Goal: Transaction & Acquisition: Purchase product/service

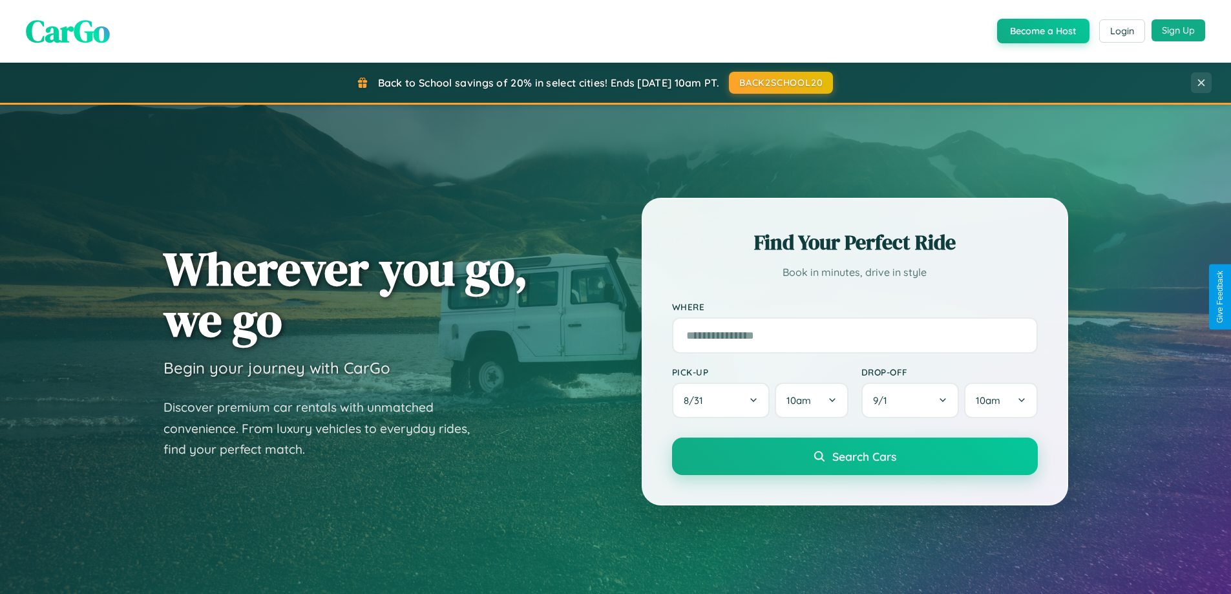
click at [1178, 30] on button "Sign Up" at bounding box center [1179, 30] width 54 height 22
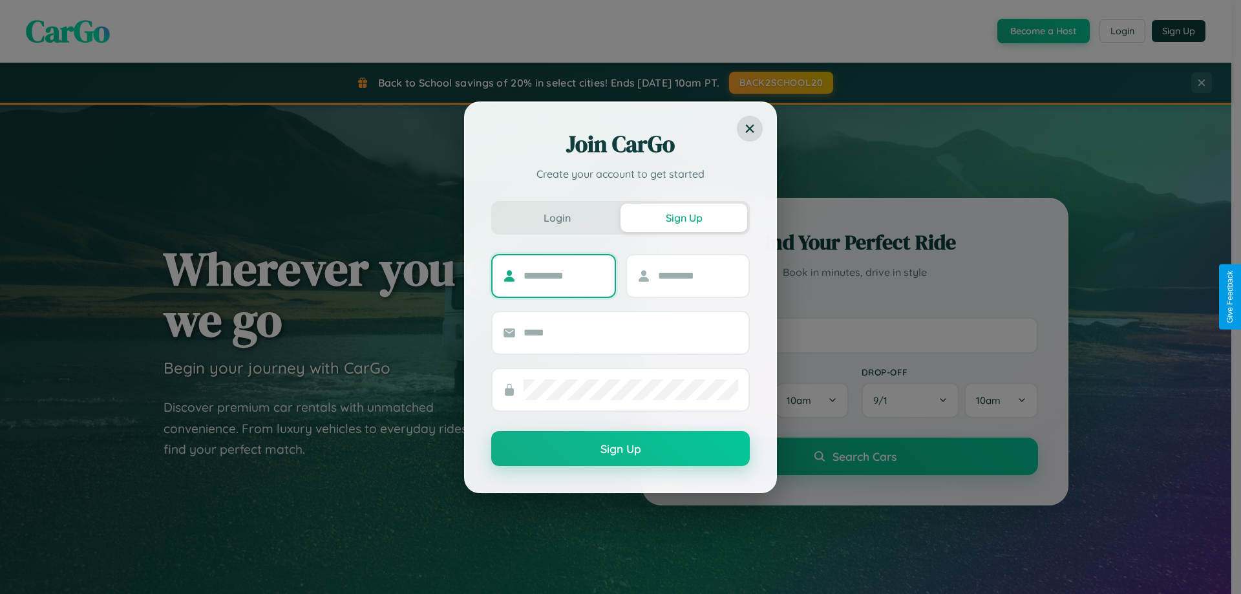
click at [564, 275] on input "text" at bounding box center [564, 276] width 81 height 21
type input "*****"
click at [697, 275] on input "text" at bounding box center [698, 276] width 81 height 21
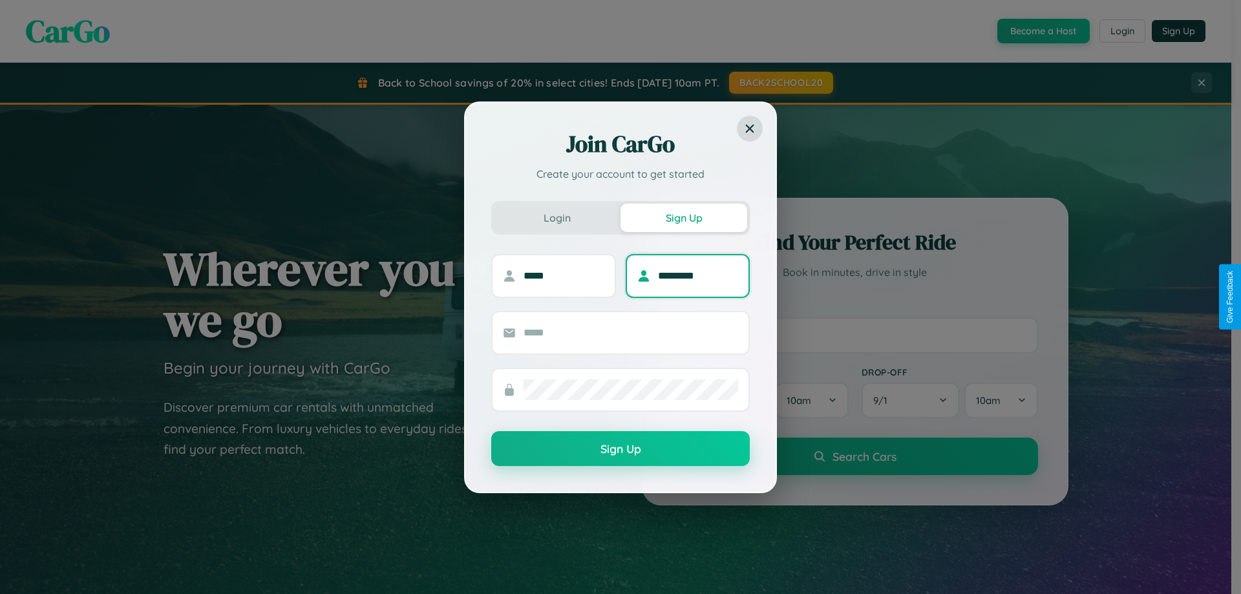
type input "*********"
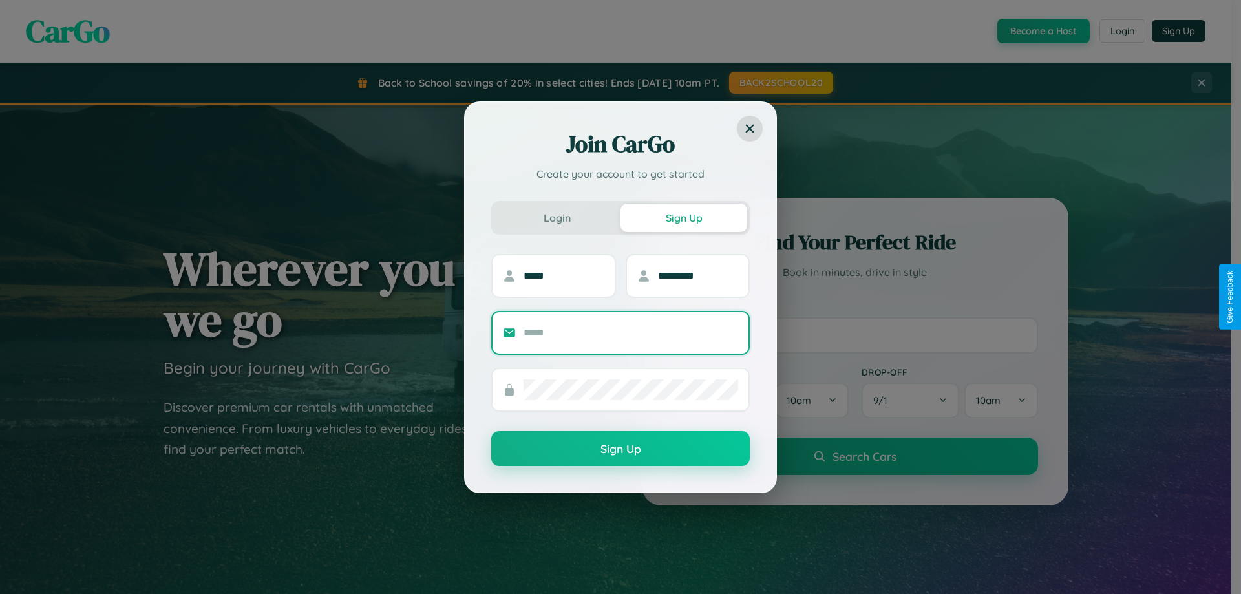
click at [631, 332] on input "text" at bounding box center [631, 333] width 215 height 21
type input "**********"
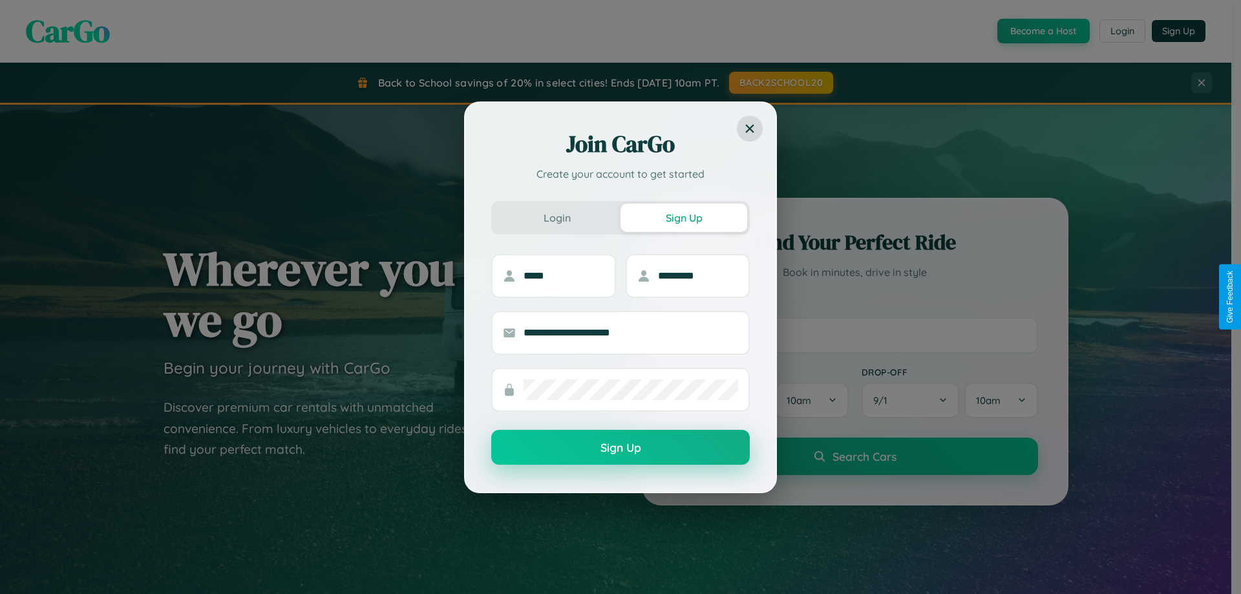
click at [620, 448] on button "Sign Up" at bounding box center [620, 447] width 259 height 35
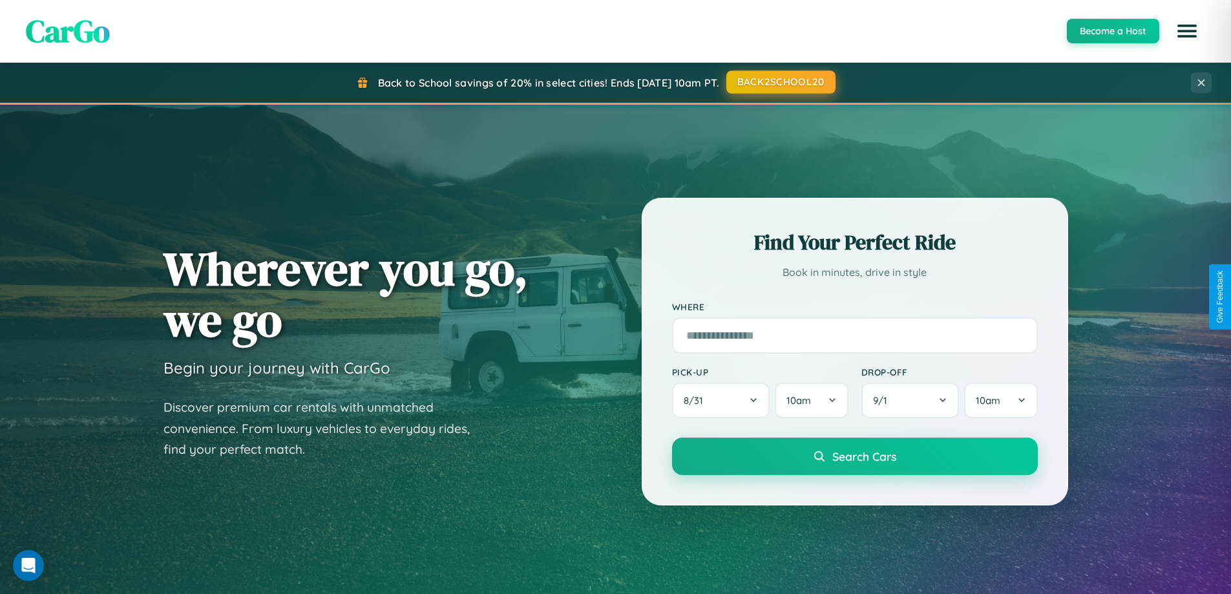
click at [780, 82] on button "BACK2SCHOOL20" at bounding box center [780, 81] width 109 height 23
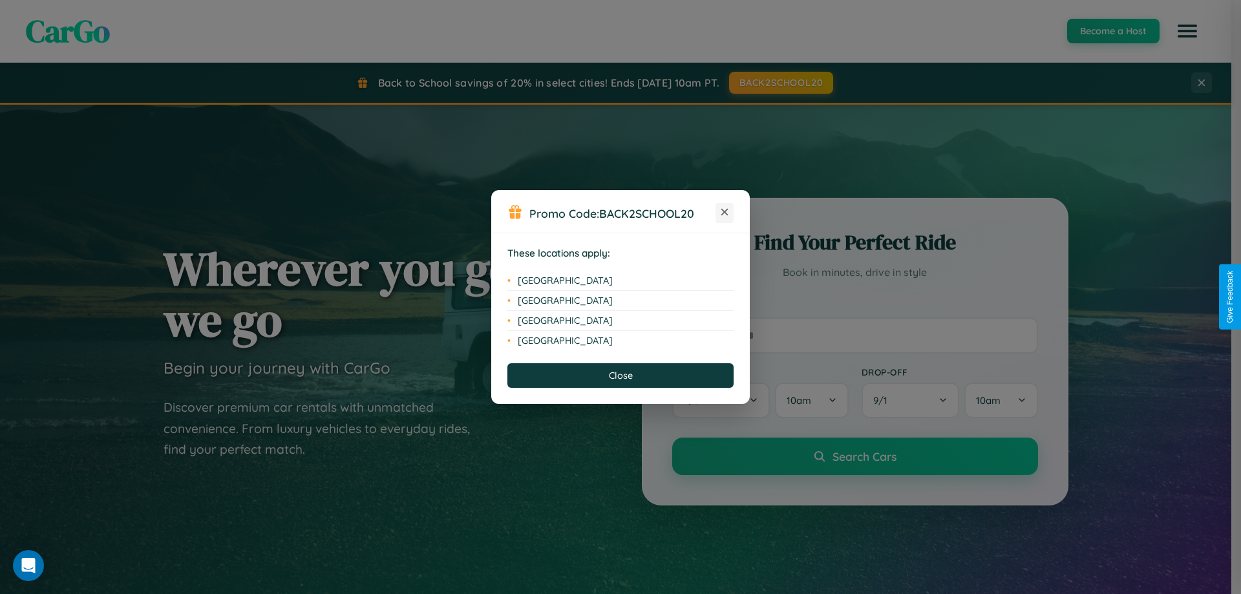
click at [725, 213] on icon at bounding box center [724, 212] width 7 height 7
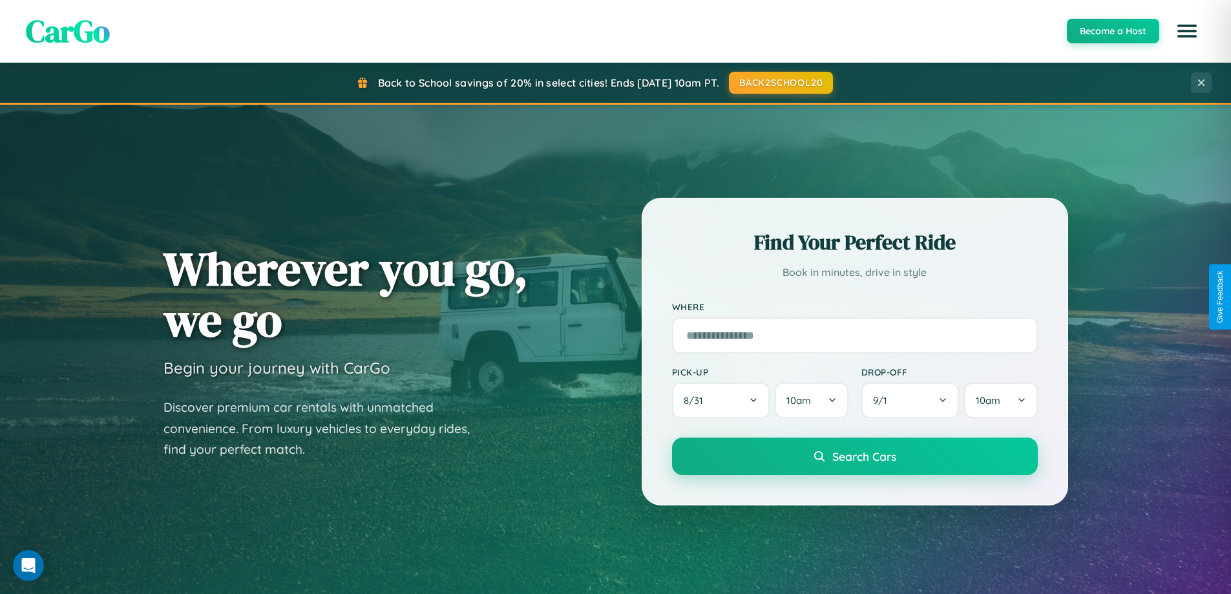
scroll to position [38, 0]
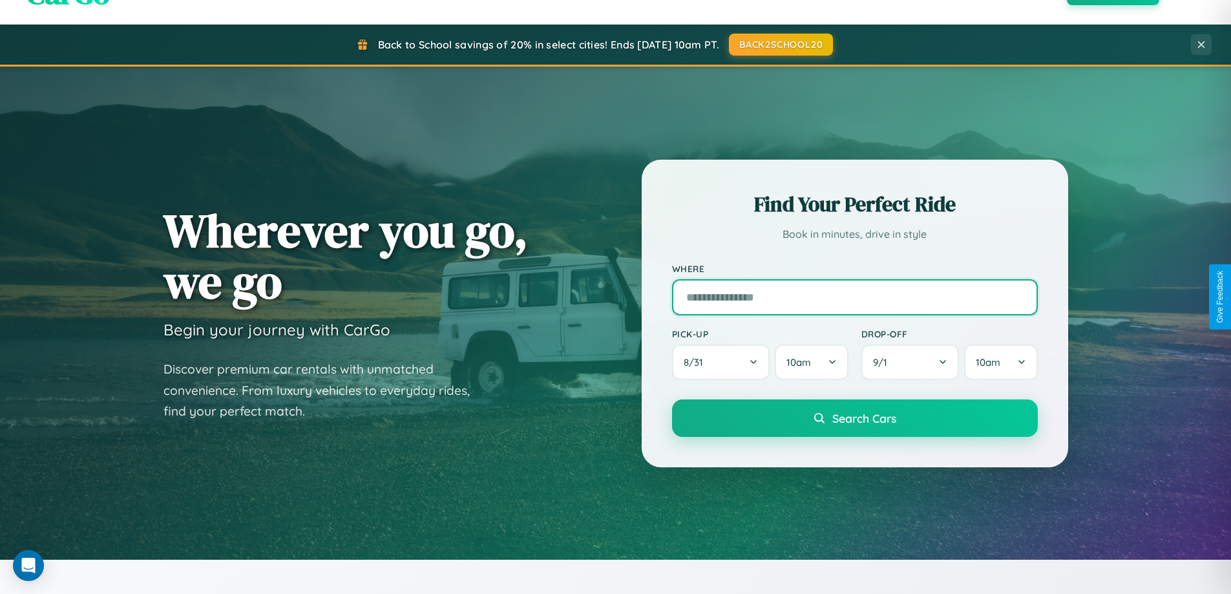
click at [854, 297] on input "text" at bounding box center [855, 297] width 366 height 36
type input "******"
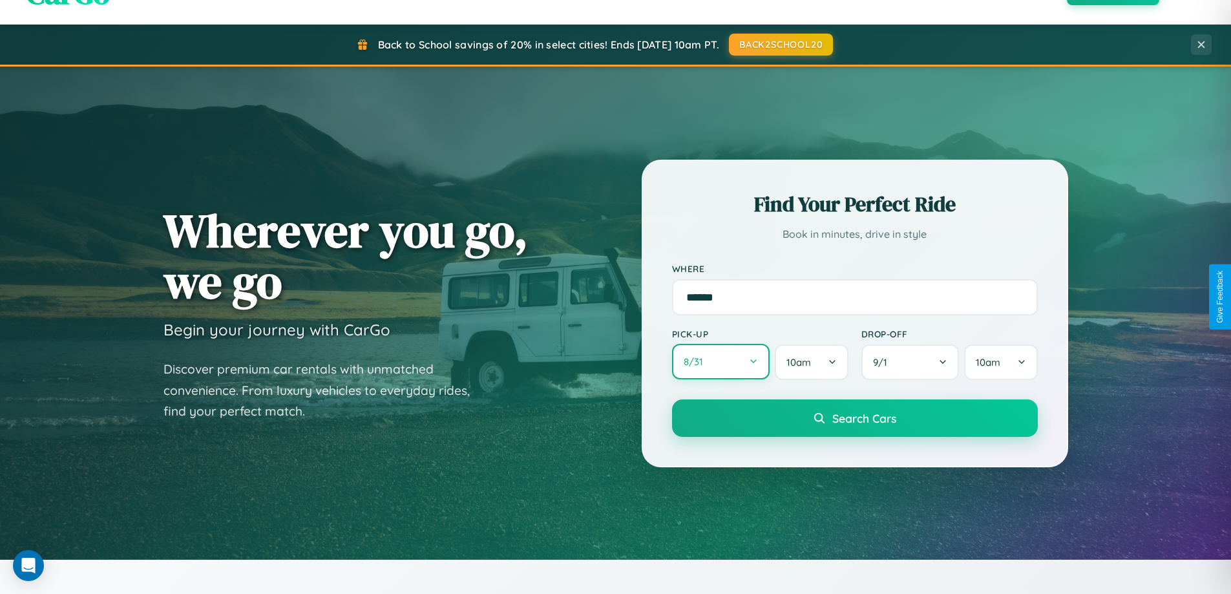
click at [721, 362] on button "8 / 31" at bounding box center [721, 362] width 98 height 36
select select "*"
select select "****"
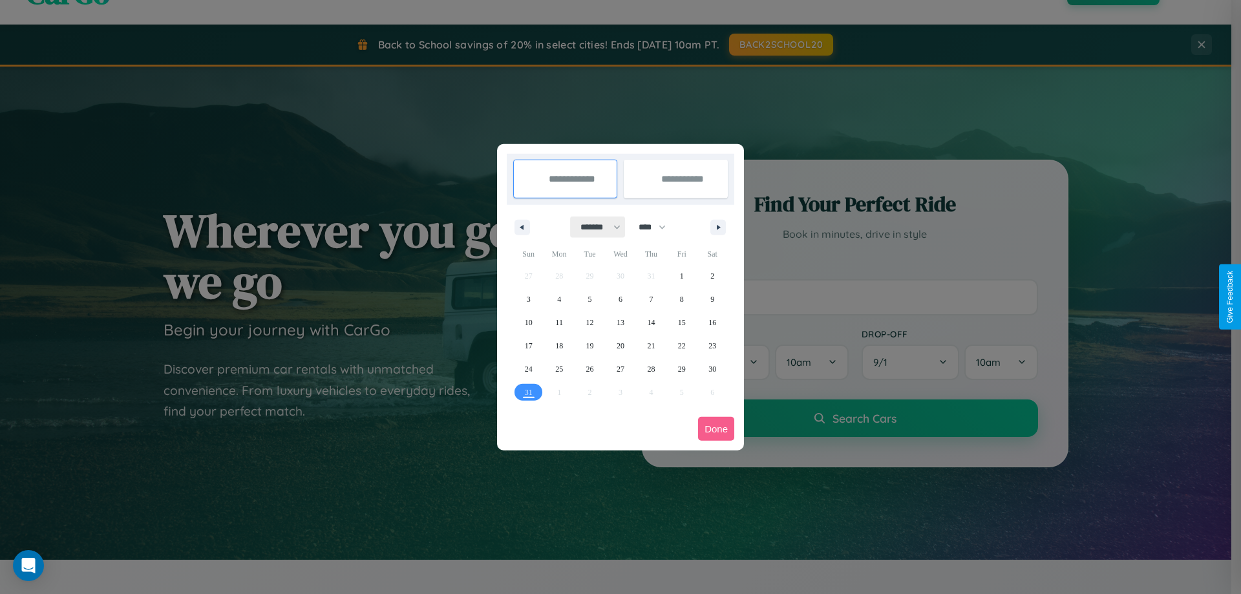
drag, startPoint x: 595, startPoint y: 227, endPoint x: 620, endPoint y: 259, distance: 41.4
click at [595, 227] on select "******* ******** ***** ***** *** **** **** ****** ********* ******* ******** **…" at bounding box center [598, 227] width 55 height 21
select select "*"
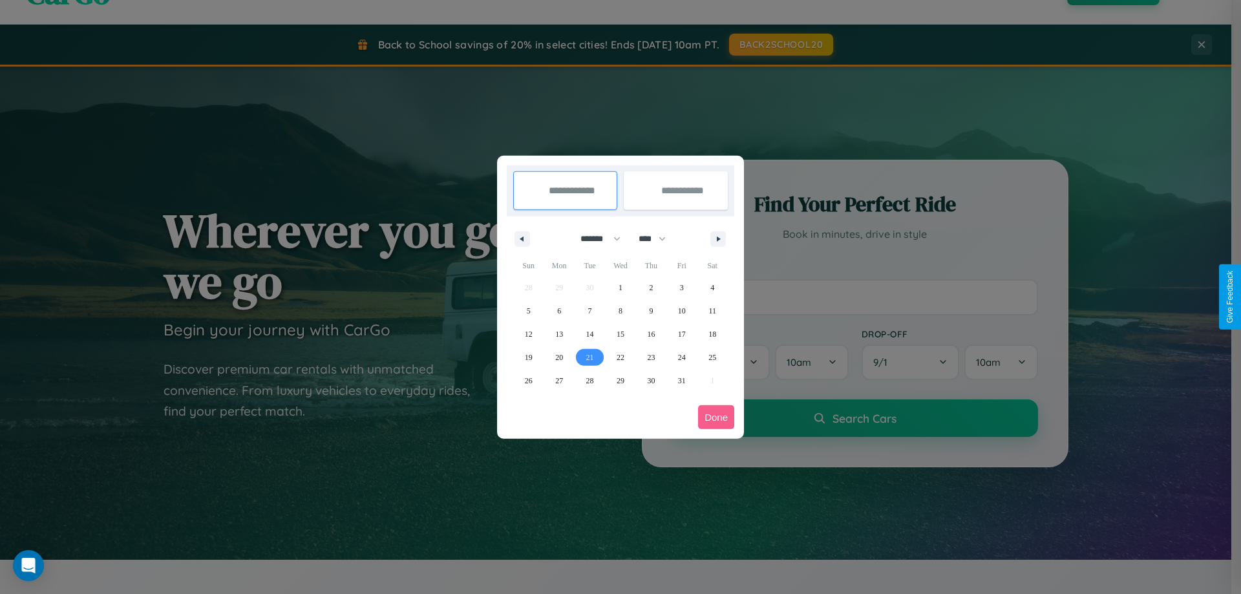
click at [589, 357] on span "21" at bounding box center [590, 357] width 8 height 23
type input "**********"
click at [620, 380] on span "29" at bounding box center [621, 380] width 8 height 23
type input "**********"
click at [716, 417] on button "Done" at bounding box center [716, 417] width 36 height 24
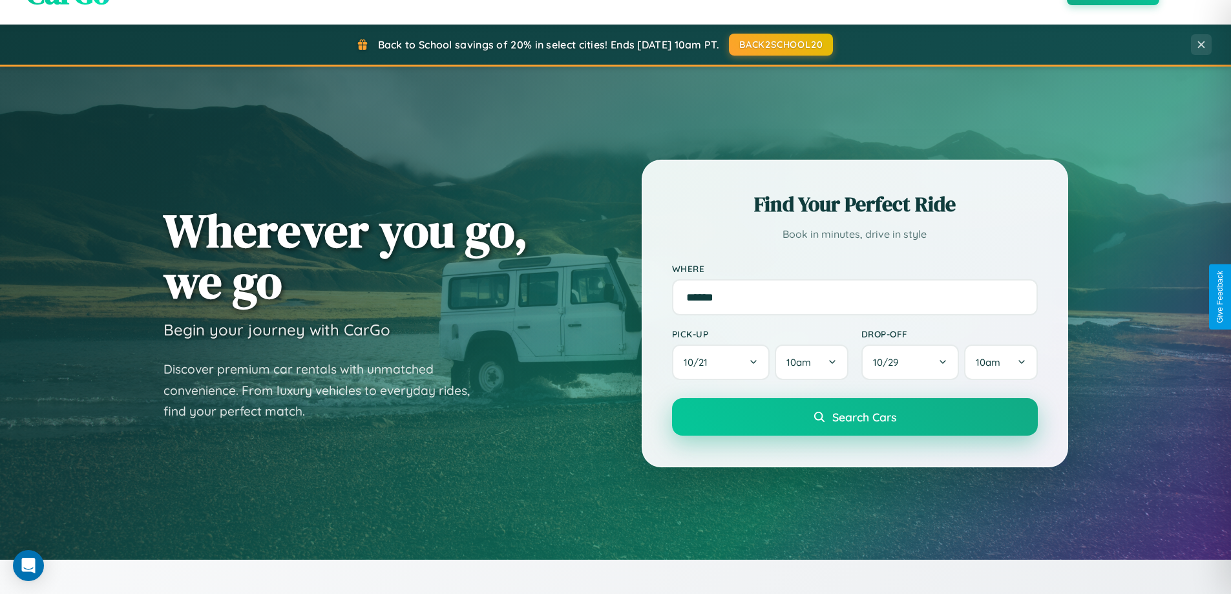
click at [854, 417] on span "Search Cars" at bounding box center [864, 417] width 64 height 14
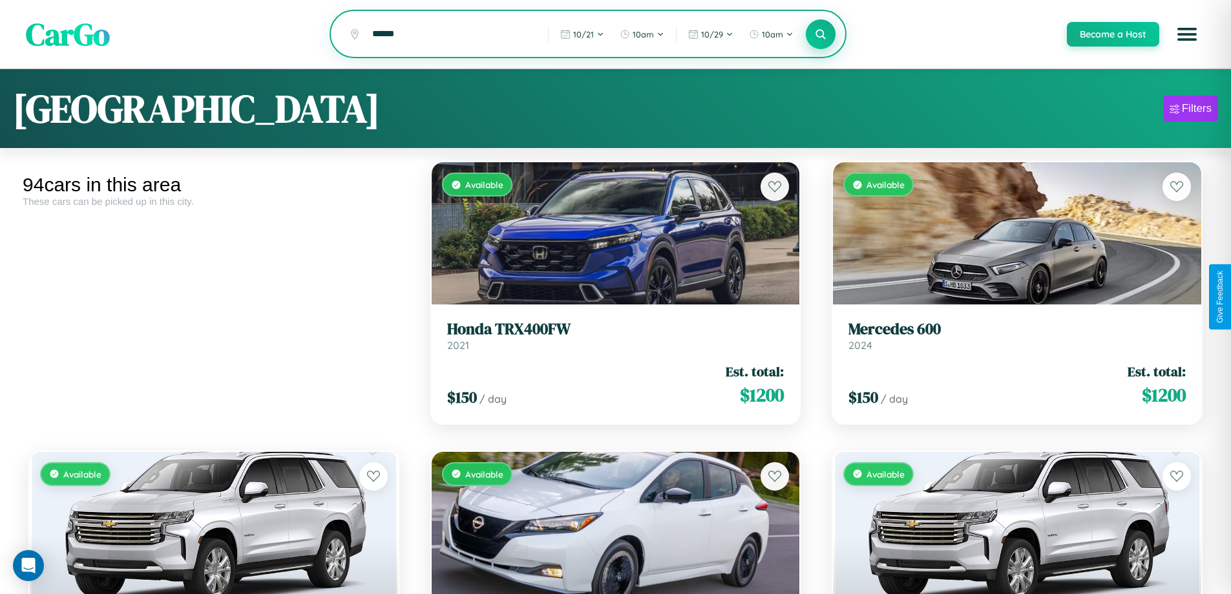
click at [820, 35] on icon at bounding box center [821, 34] width 12 height 12
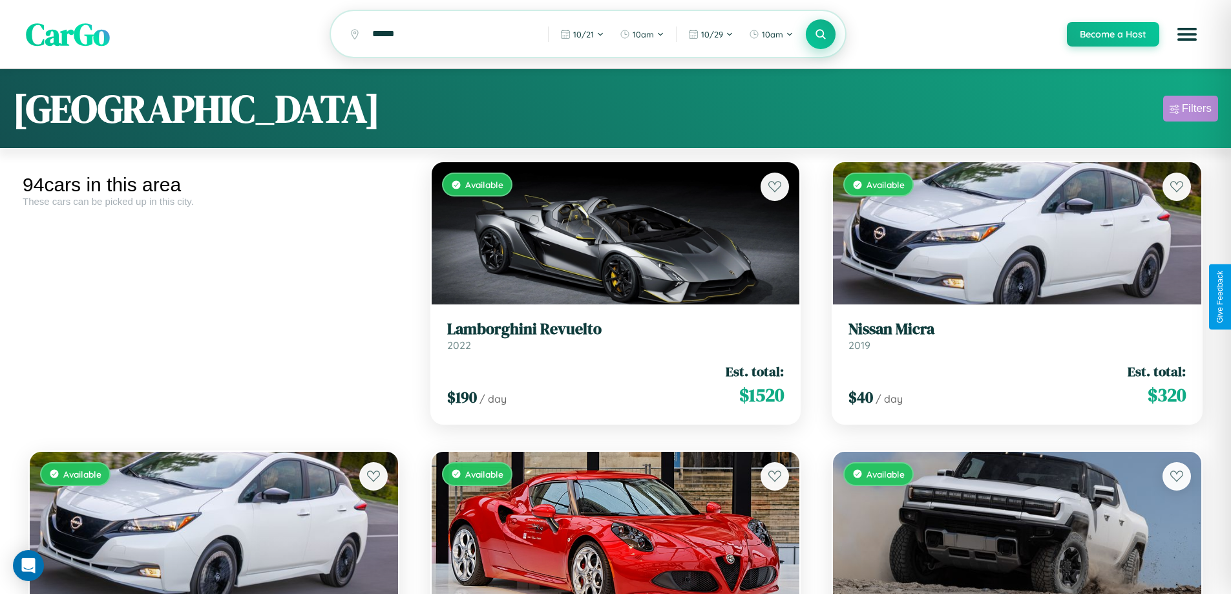
click at [1191, 111] on div "Filters" at bounding box center [1197, 108] width 30 height 13
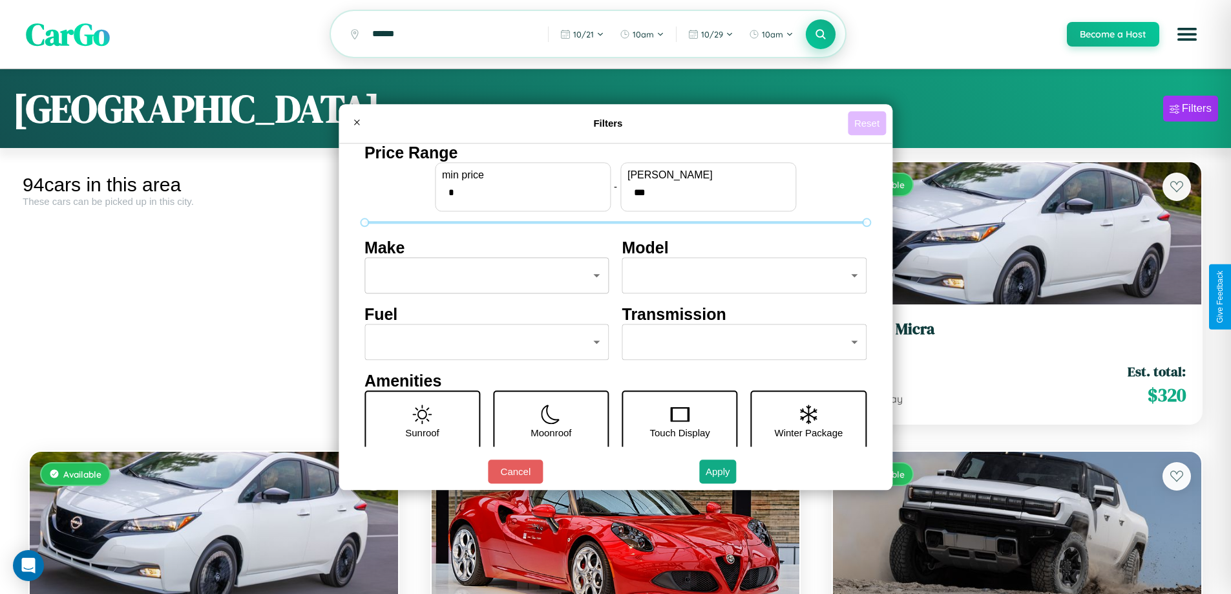
click at [869, 123] on button "Reset" at bounding box center [867, 123] width 38 height 24
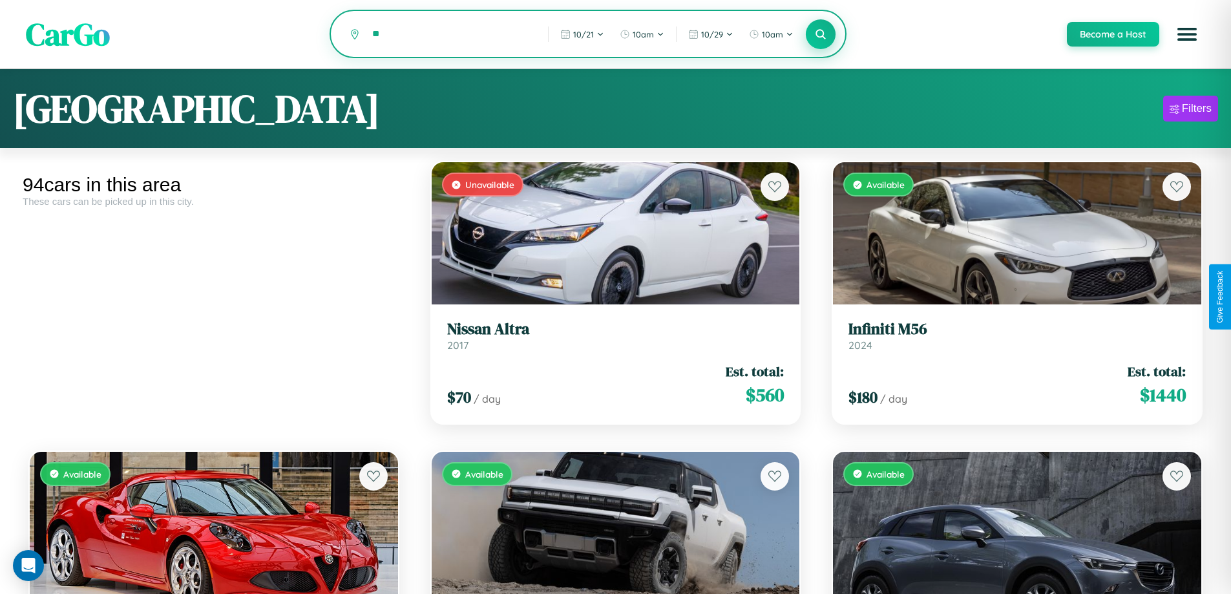
type input "*"
type input "******"
click at [820, 35] on icon at bounding box center [821, 34] width 12 height 12
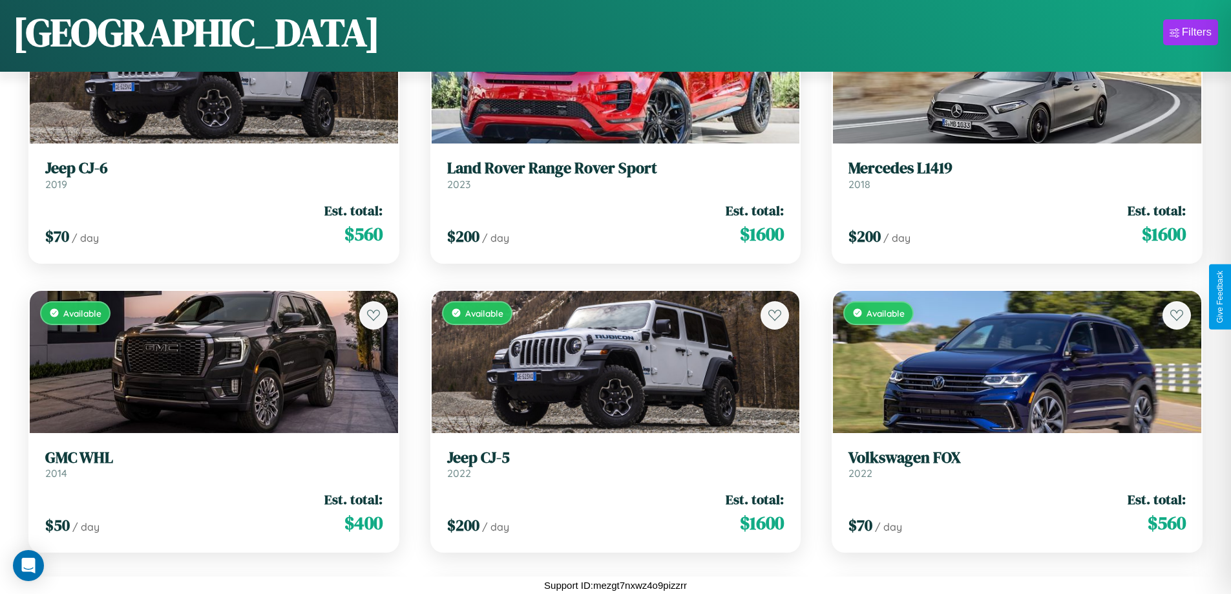
scroll to position [761, 0]
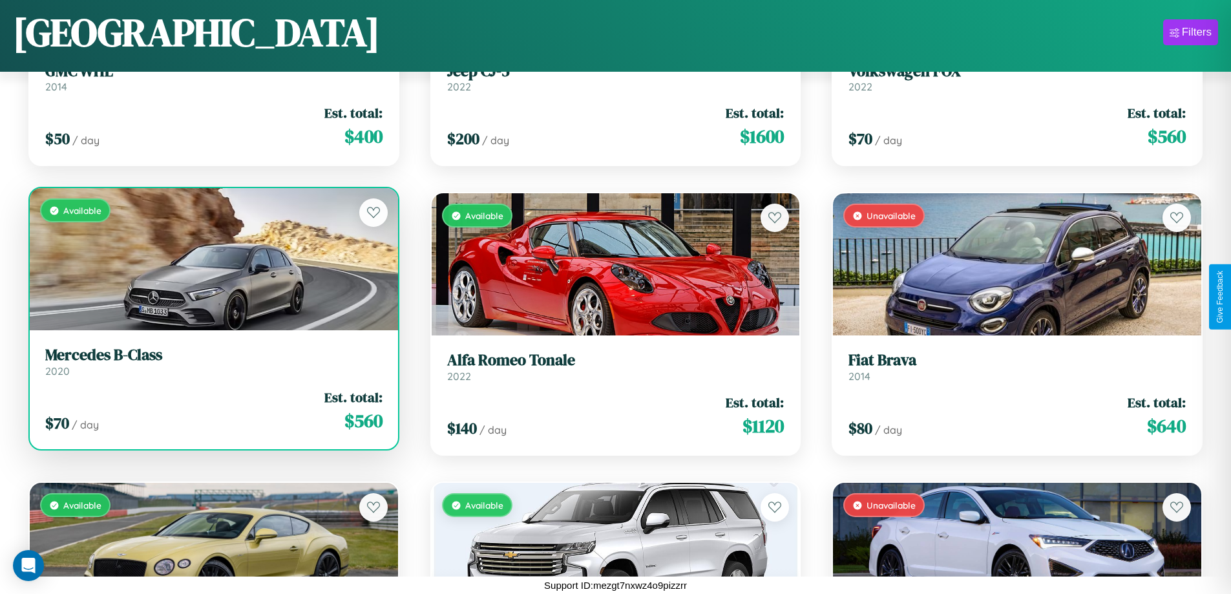
click at [212, 364] on h3 "Mercedes B-Class" at bounding box center [213, 355] width 337 height 19
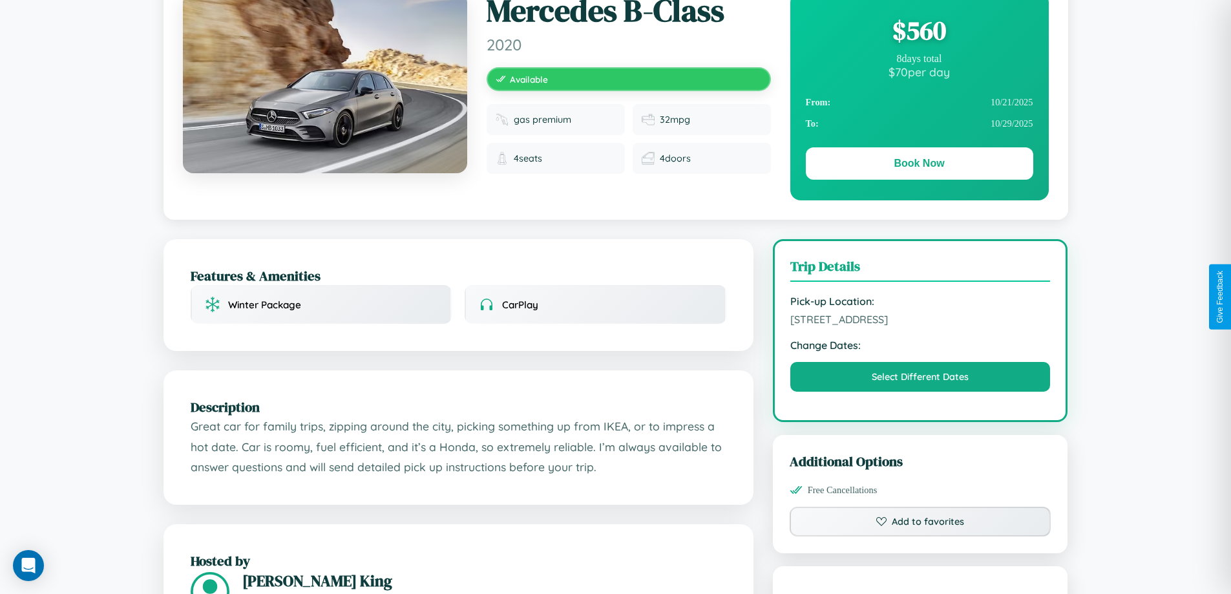
scroll to position [719, 0]
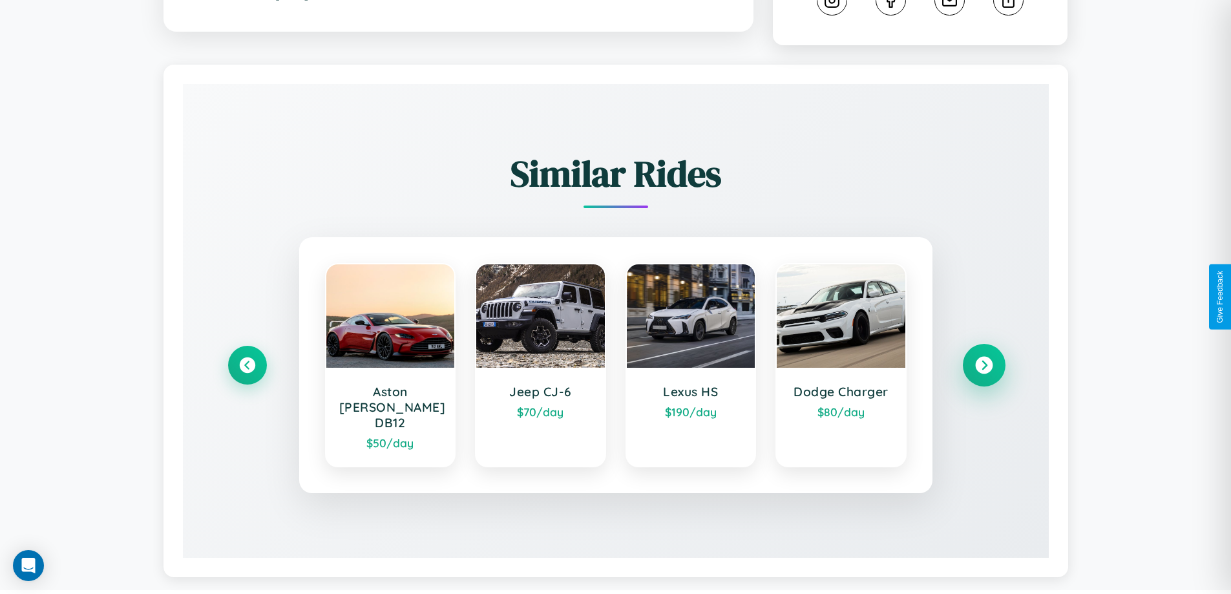
click at [984, 359] on icon at bounding box center [983, 365] width 17 height 17
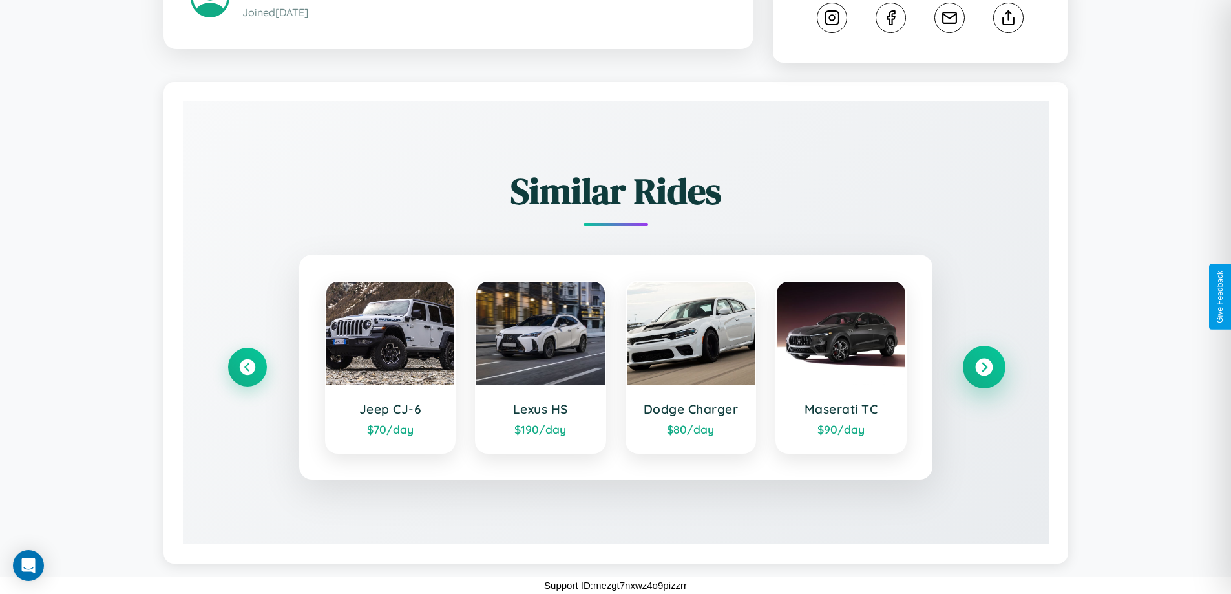
click at [984, 367] on icon at bounding box center [983, 367] width 17 height 17
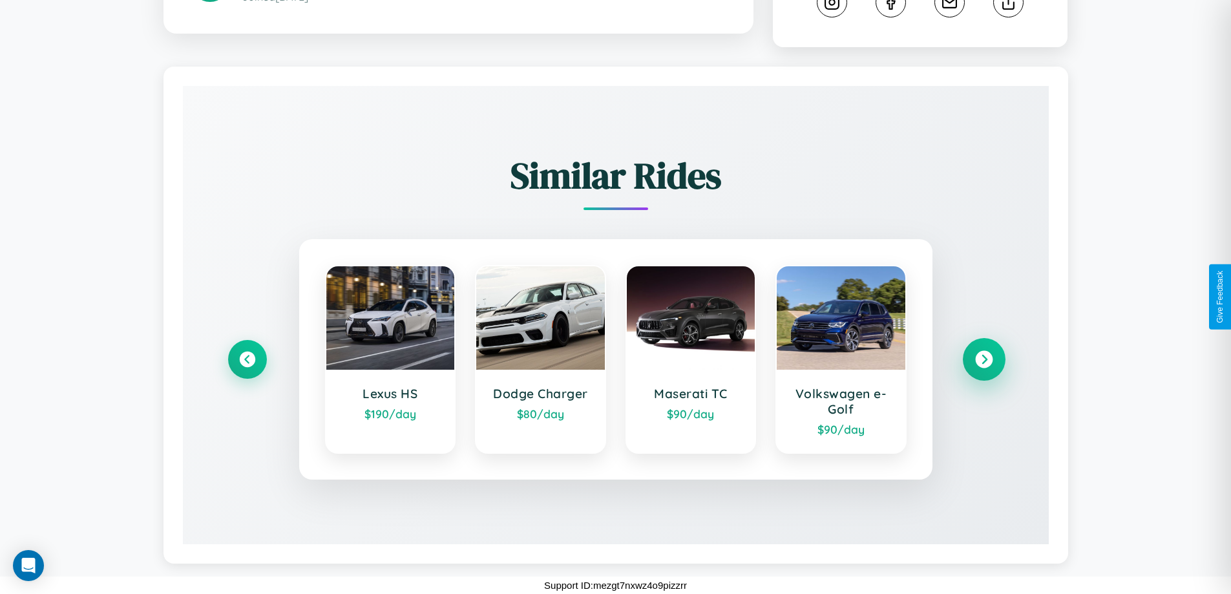
click at [984, 359] on icon at bounding box center [983, 359] width 17 height 17
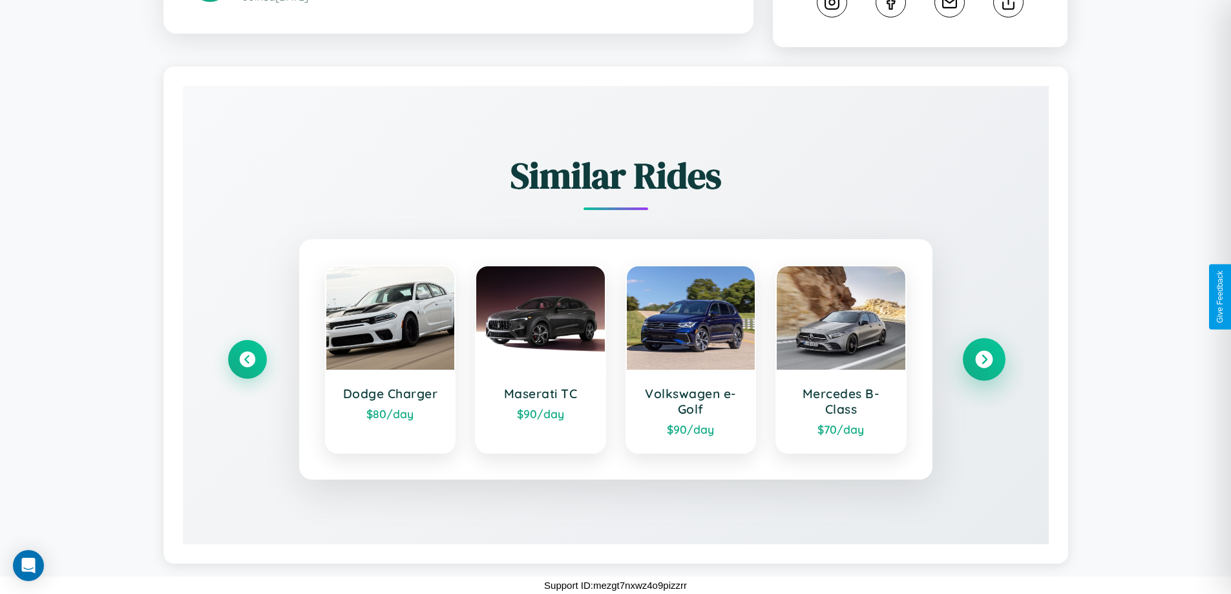
click at [984, 359] on icon at bounding box center [983, 359] width 17 height 17
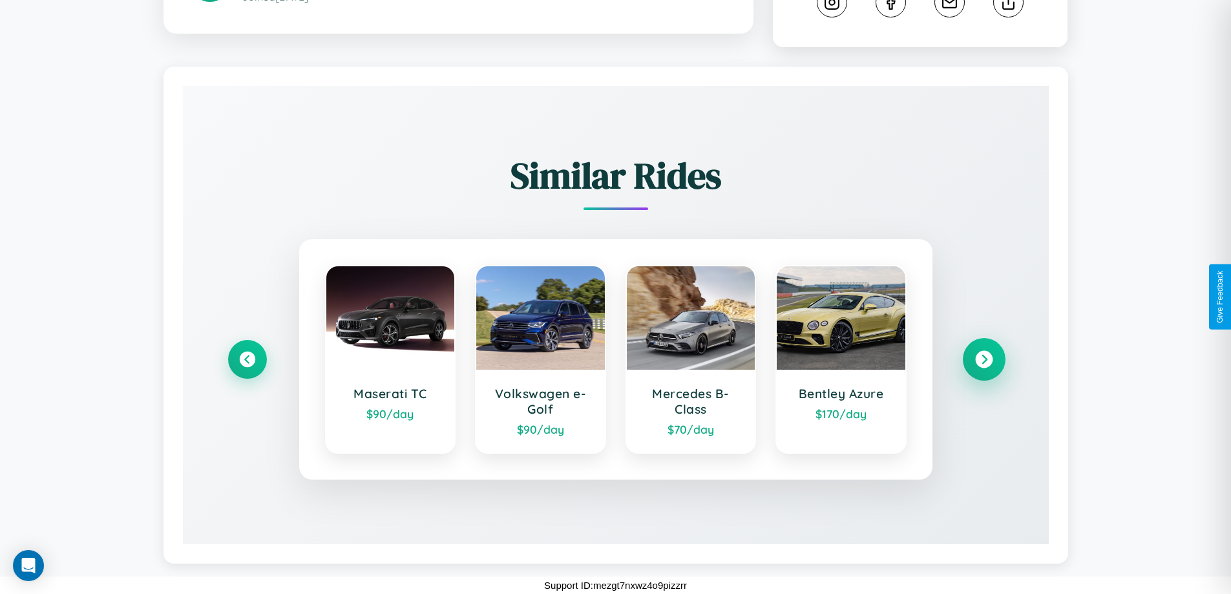
click at [984, 359] on icon at bounding box center [983, 359] width 17 height 17
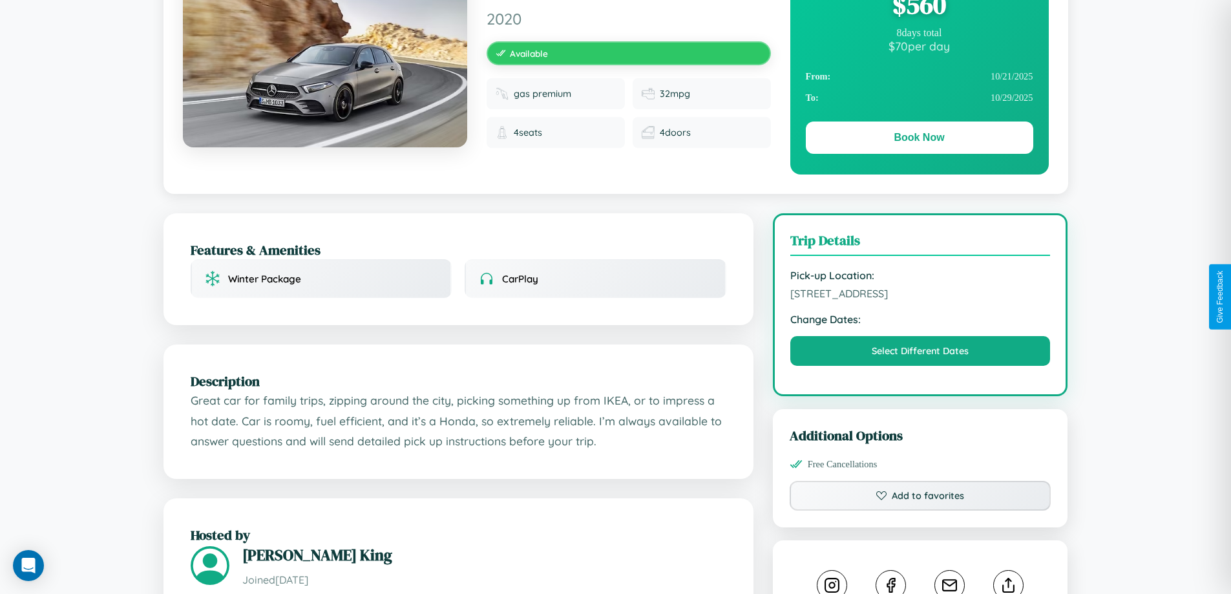
scroll to position [133, 0]
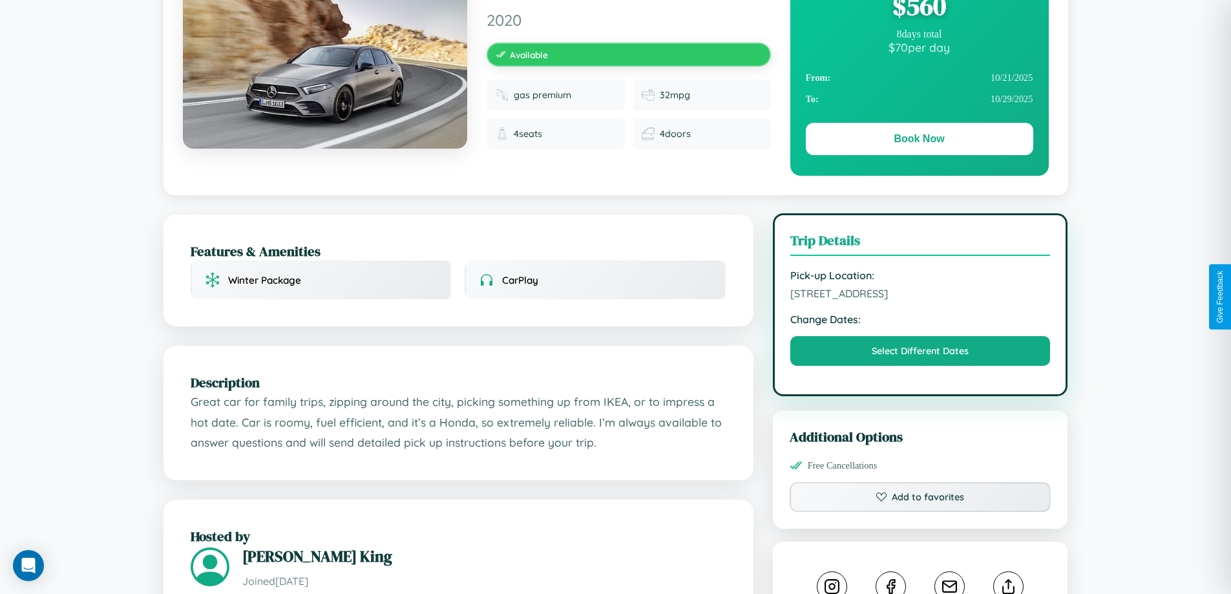
click at [920, 295] on span "8733 Spring Street Dublin 65733 Ireland" at bounding box center [920, 293] width 260 height 13
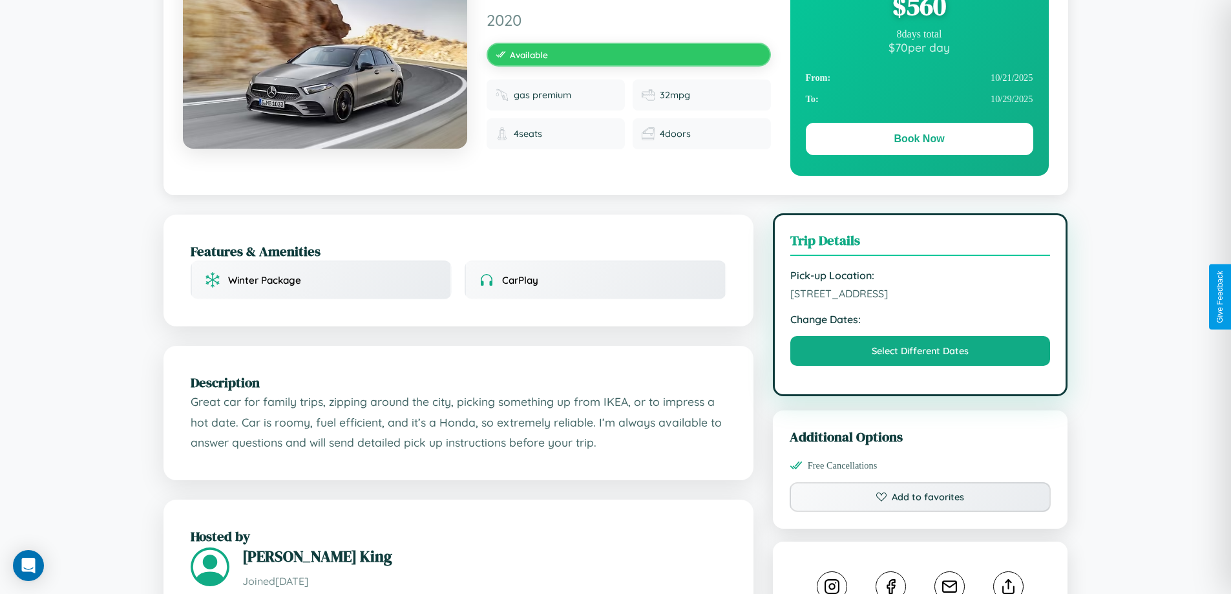
click at [920, 295] on span "8733 Spring Street Dublin 65733 Ireland" at bounding box center [920, 293] width 260 height 13
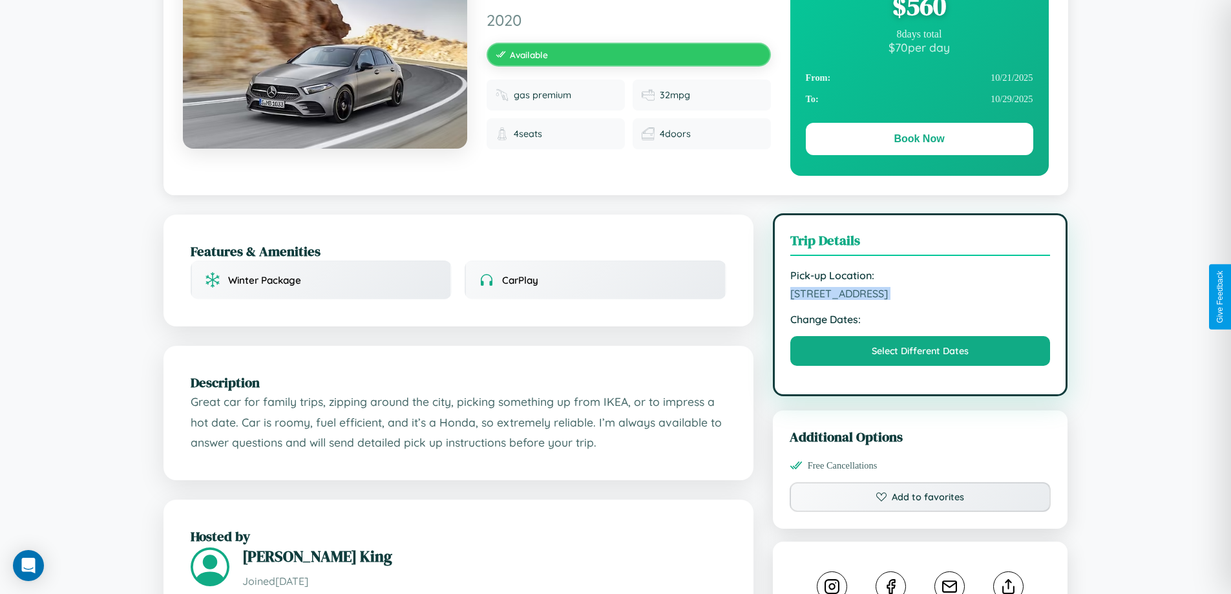
click at [920, 295] on span "8733 Spring Street Dublin 65733 Ireland" at bounding box center [920, 293] width 260 height 13
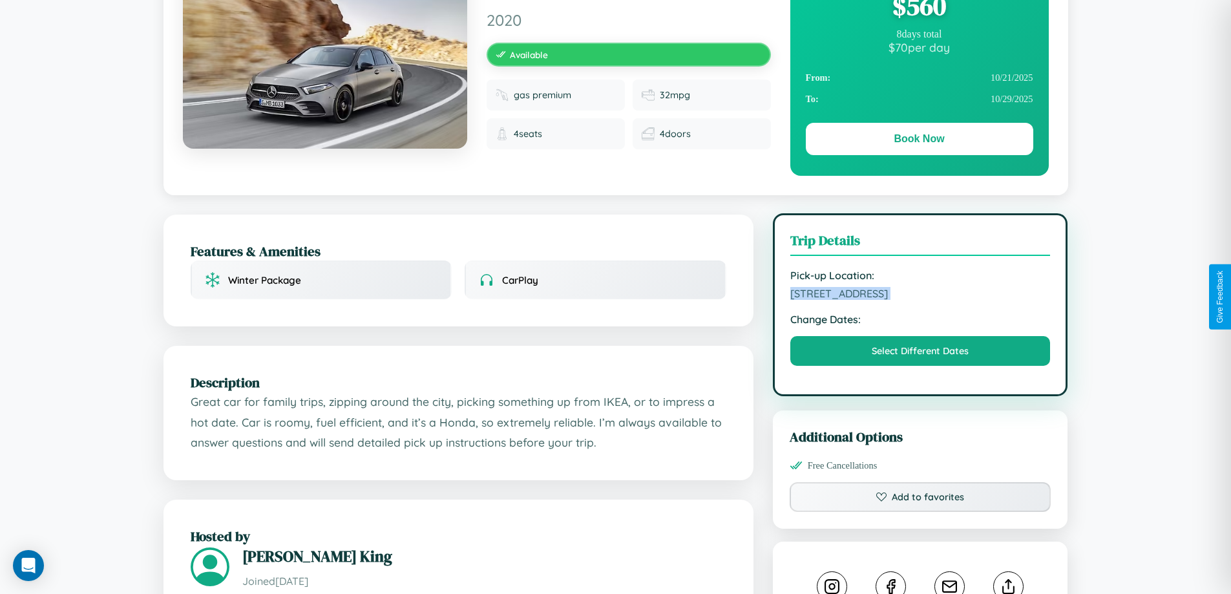
click at [920, 295] on span "8733 Spring Street Dublin 65733 Ireland" at bounding box center [920, 293] width 260 height 13
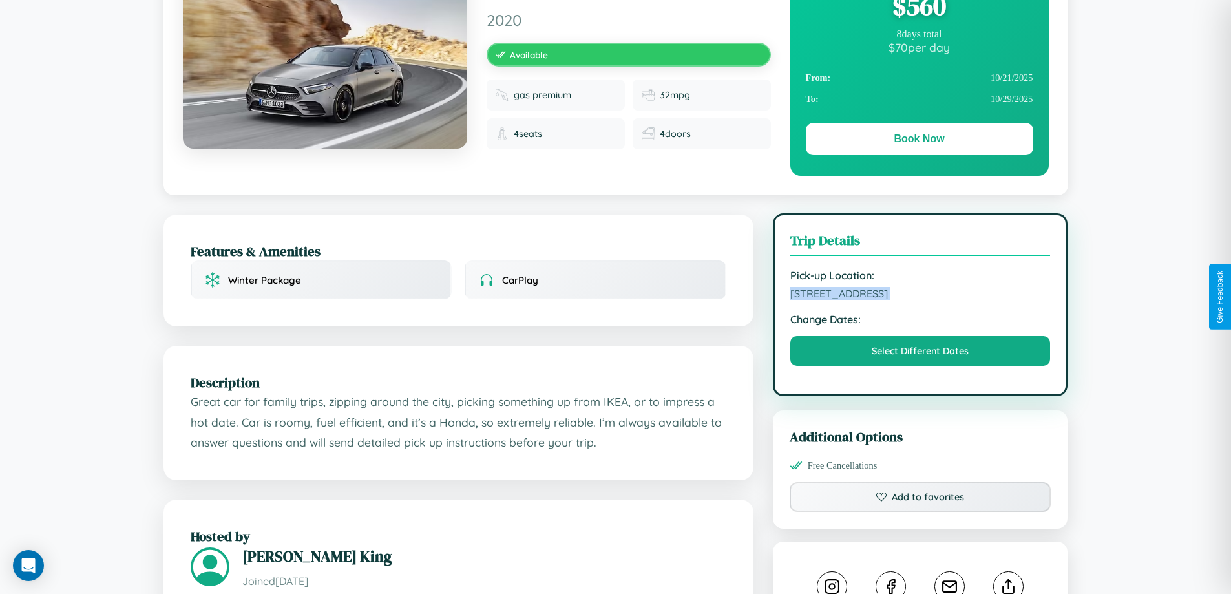
click at [920, 295] on span "8733 Spring Street Dublin 65733 Ireland" at bounding box center [920, 293] width 260 height 13
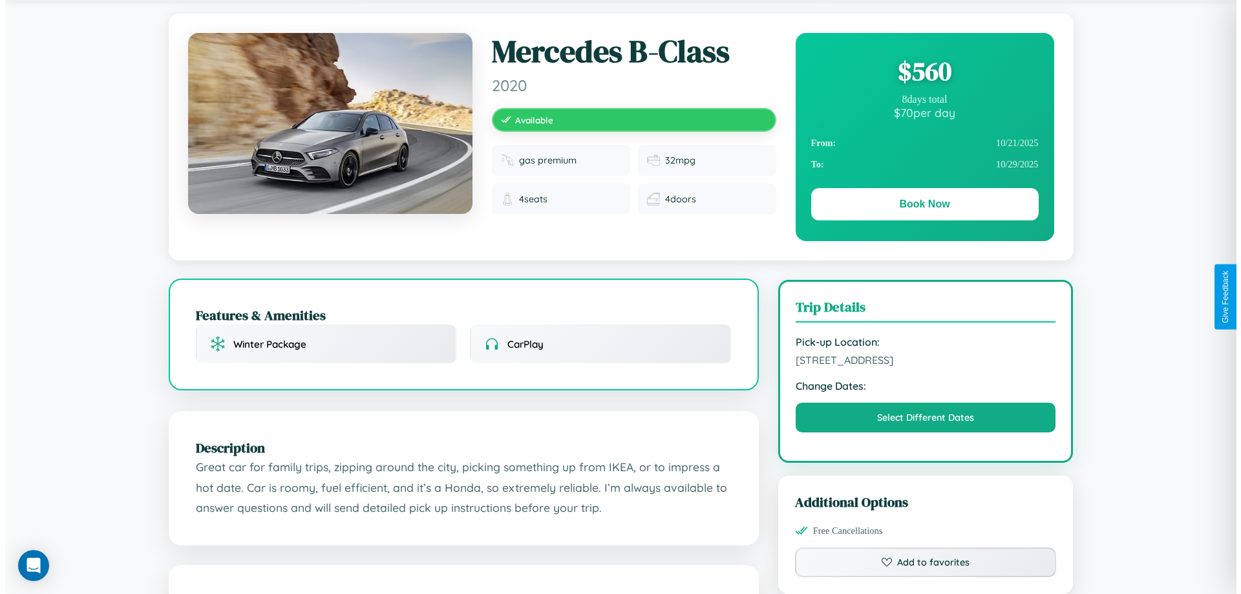
scroll to position [0, 0]
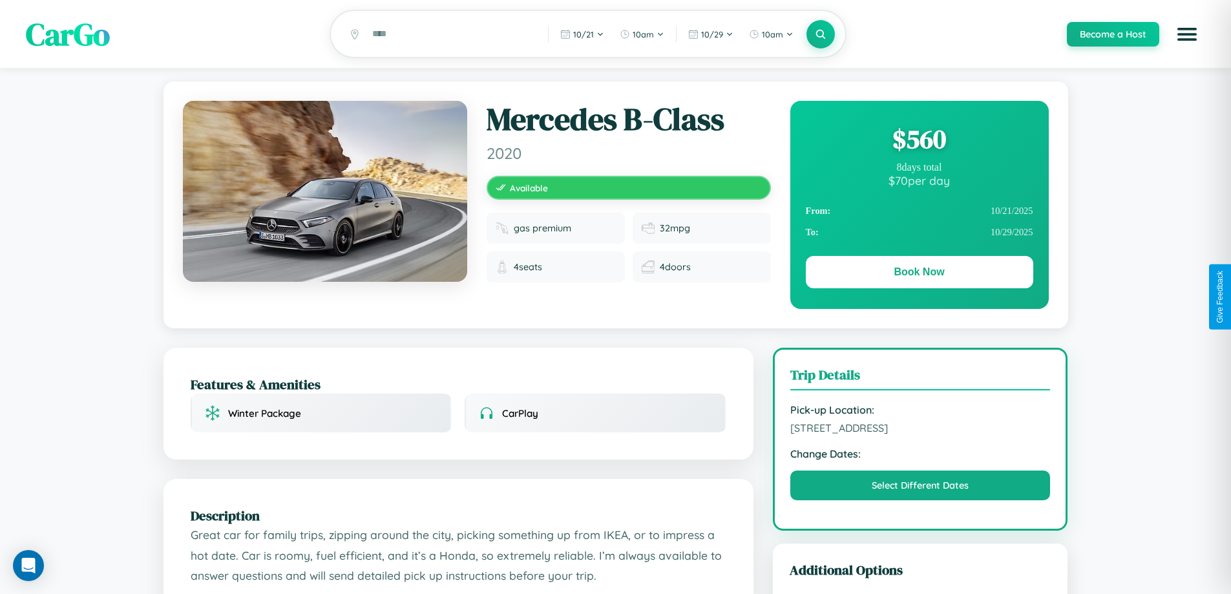
click at [919, 141] on div "$ 560" at bounding box center [920, 139] width 228 height 35
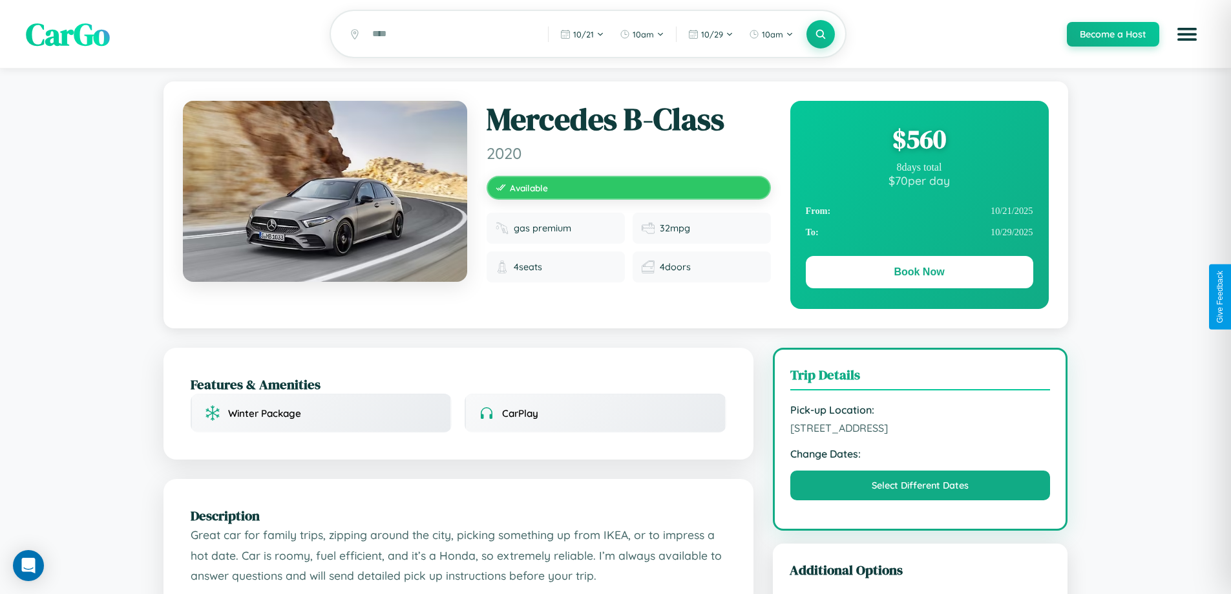
click at [919, 141] on div "$ 560" at bounding box center [920, 139] width 228 height 35
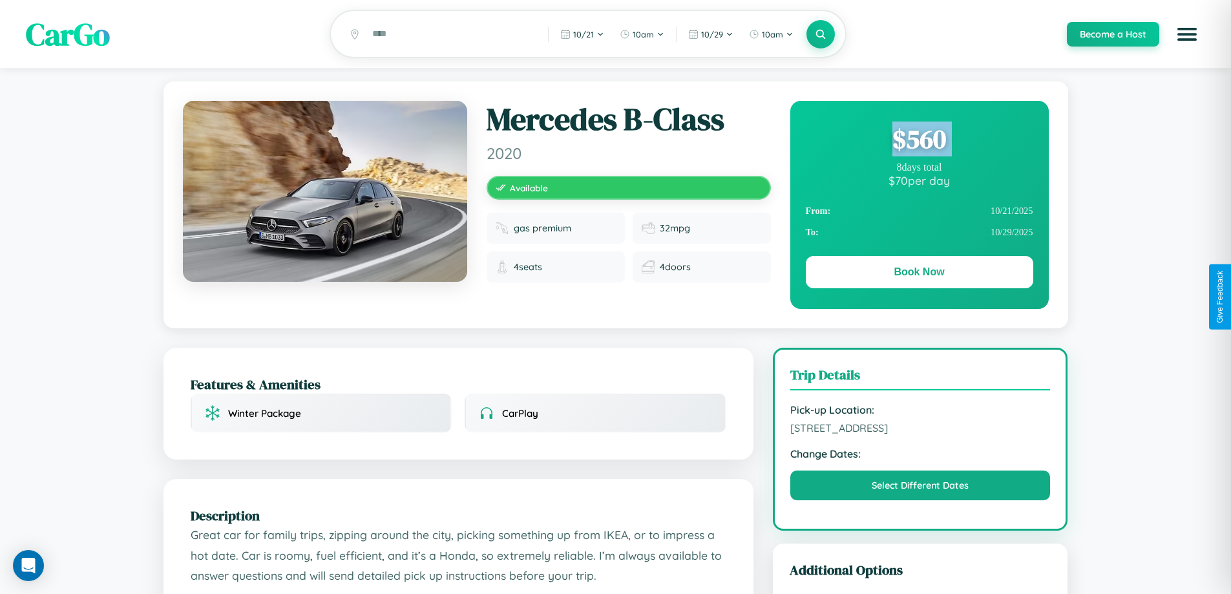
click at [919, 141] on div "$ 560" at bounding box center [920, 139] width 228 height 35
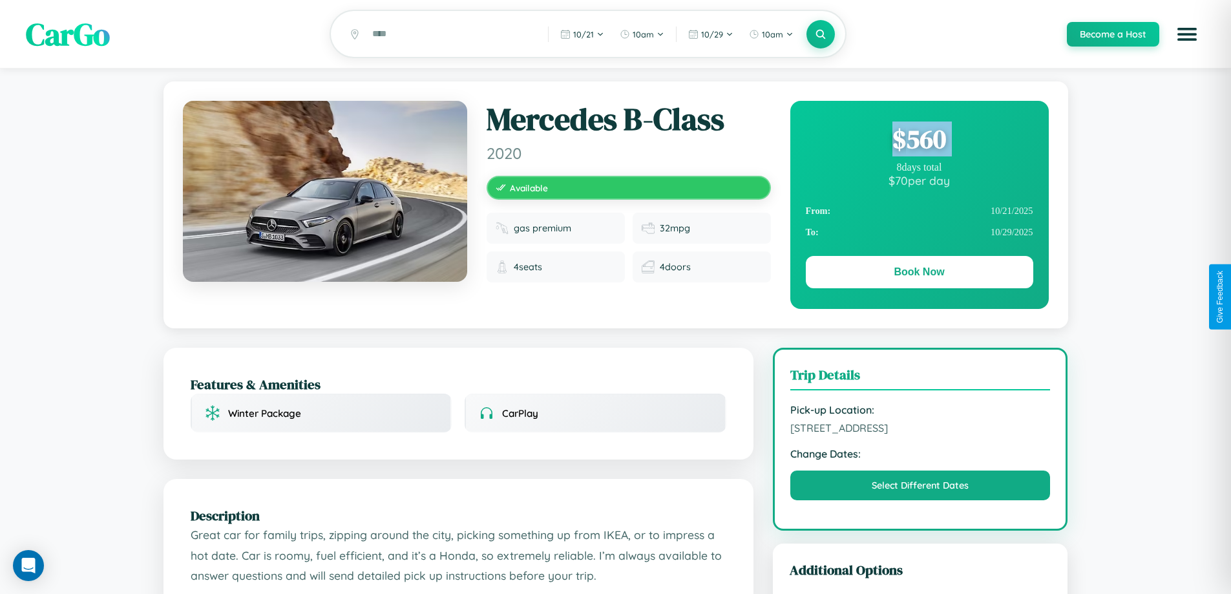
click at [919, 141] on div "$ 560" at bounding box center [920, 139] width 228 height 35
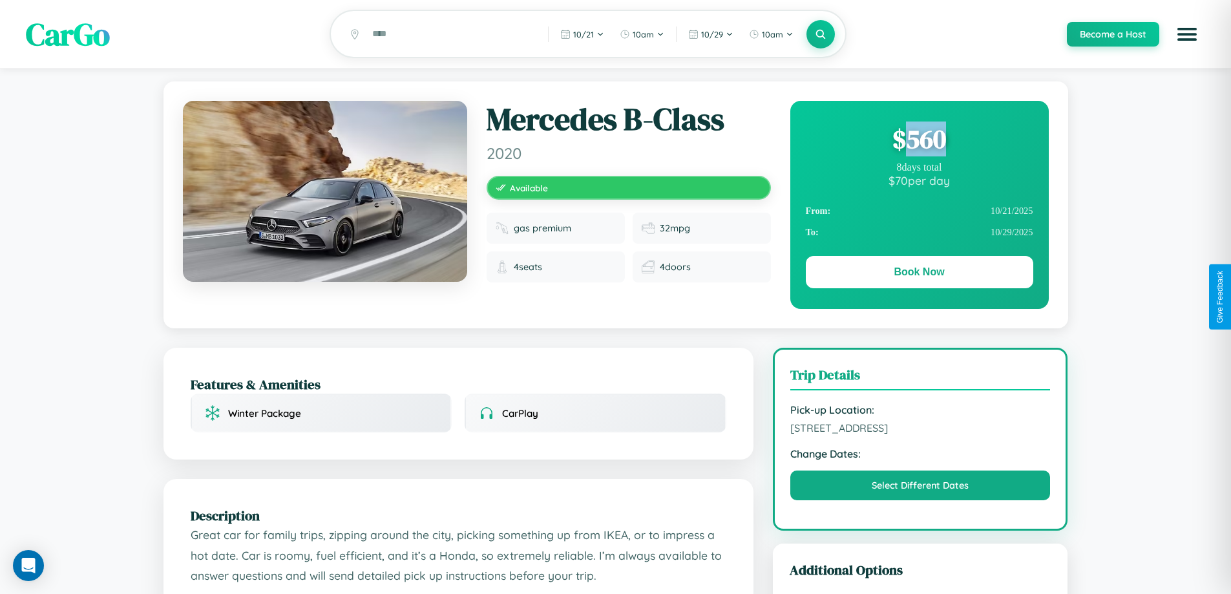
click at [919, 141] on div "$ 560" at bounding box center [920, 139] width 228 height 35
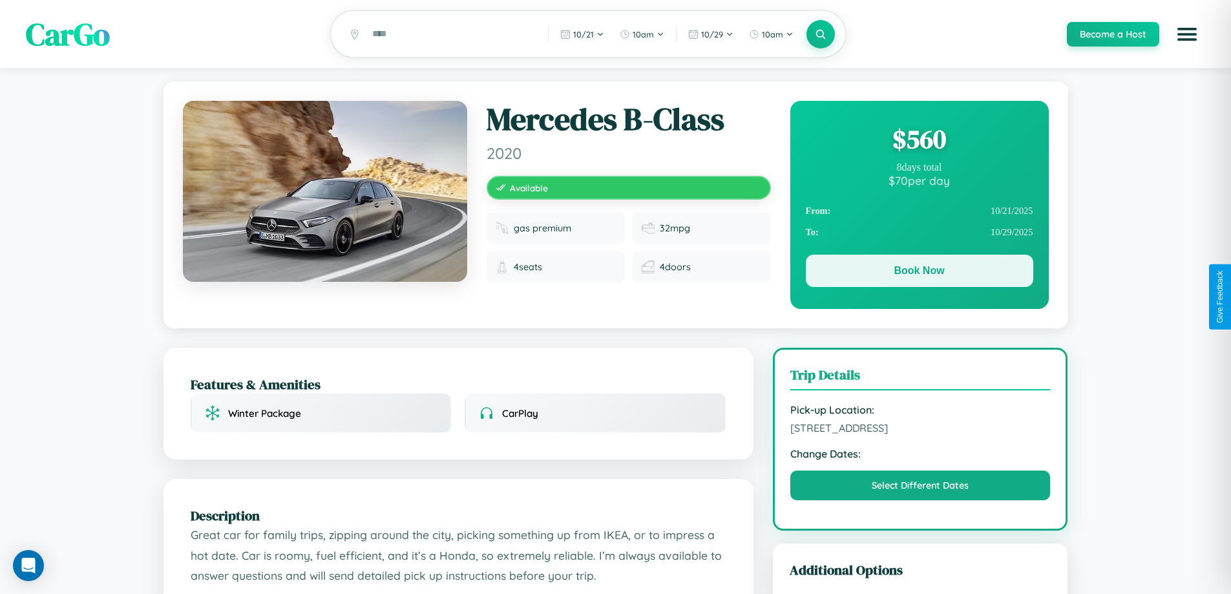
click at [919, 273] on button "Book Now" at bounding box center [920, 271] width 228 height 32
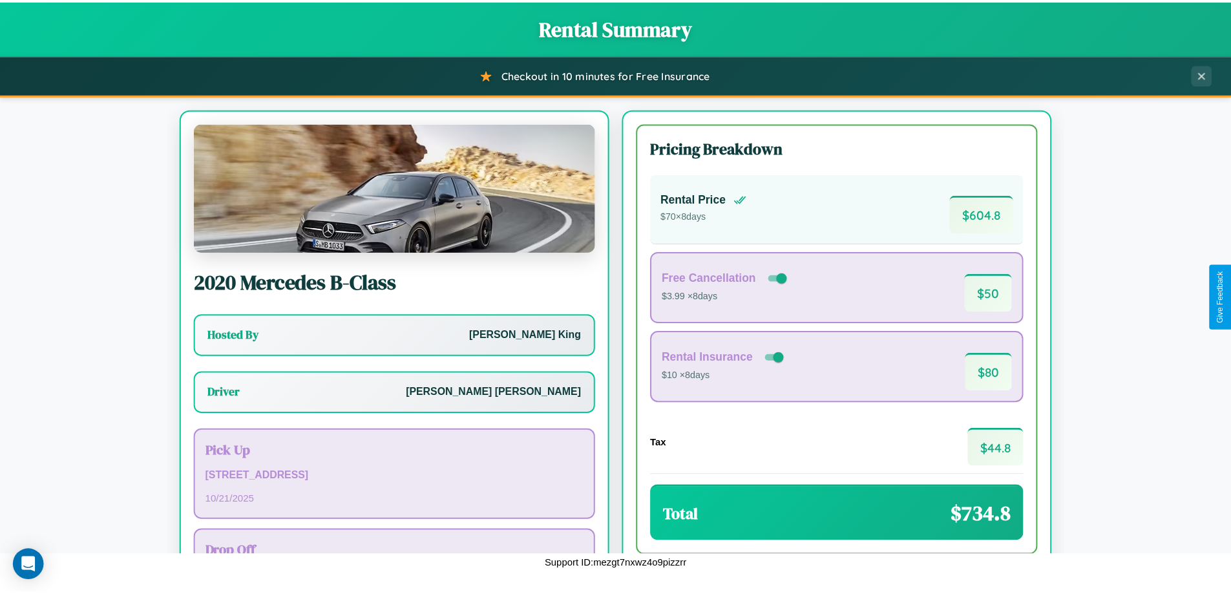
scroll to position [93, 0]
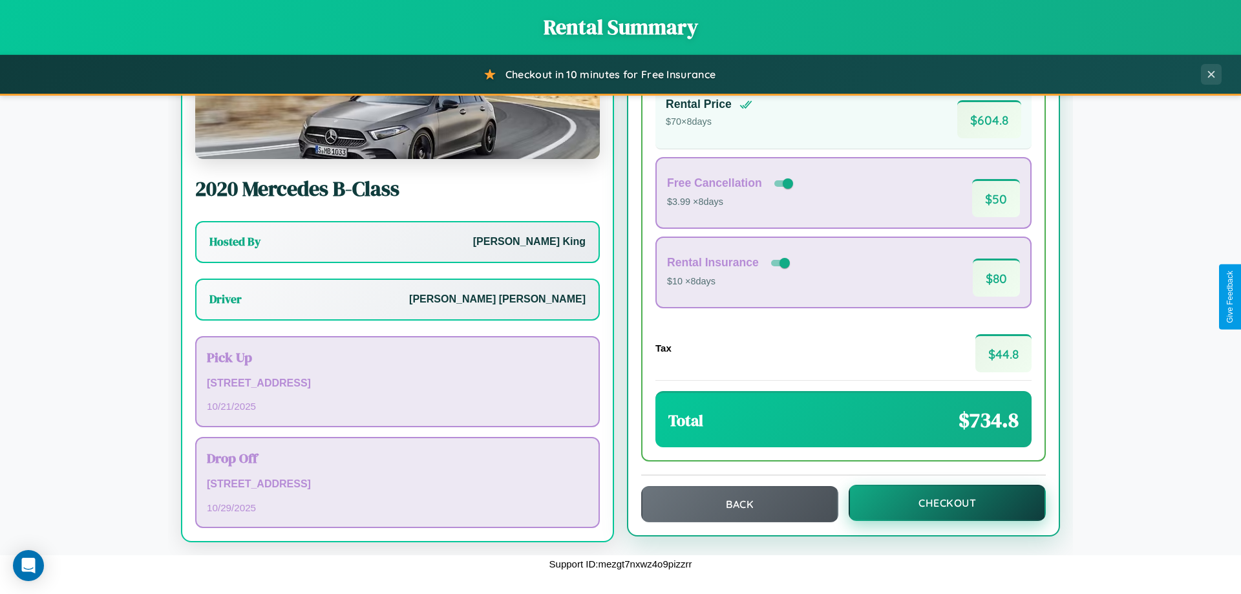
click at [938, 503] on button "Checkout" at bounding box center [947, 503] width 197 height 36
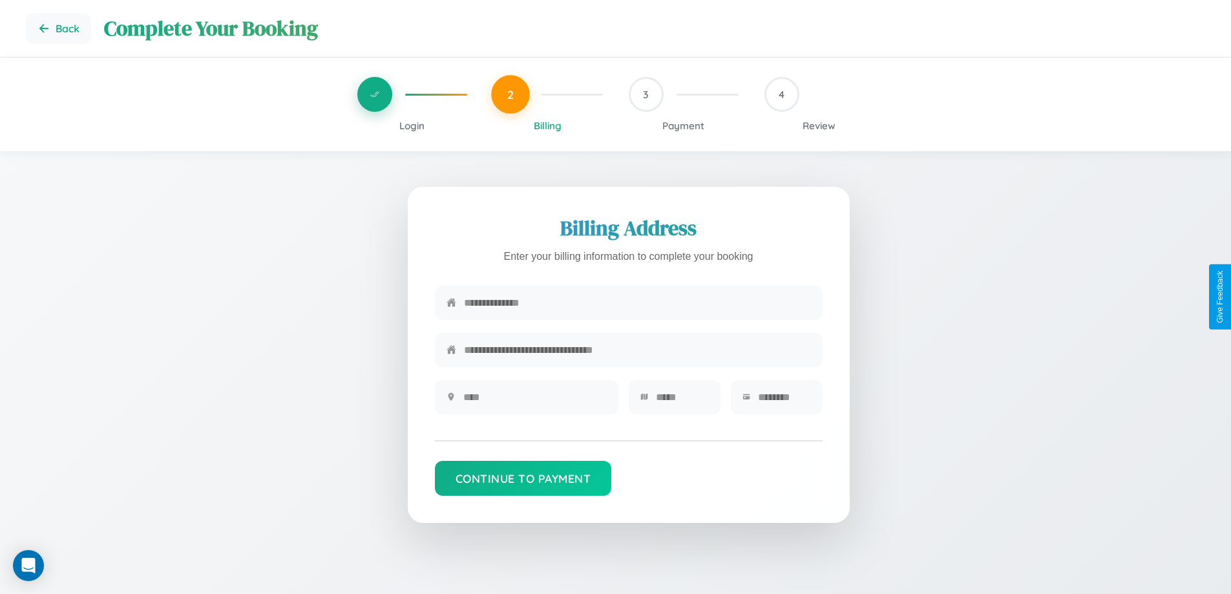
click at [637, 303] on input "text" at bounding box center [637, 303] width 347 height 32
type input "**********"
click at [535, 401] on input "text" at bounding box center [534, 397] width 143 height 32
type input "********"
click at [682, 401] on input "text" at bounding box center [682, 397] width 53 height 32
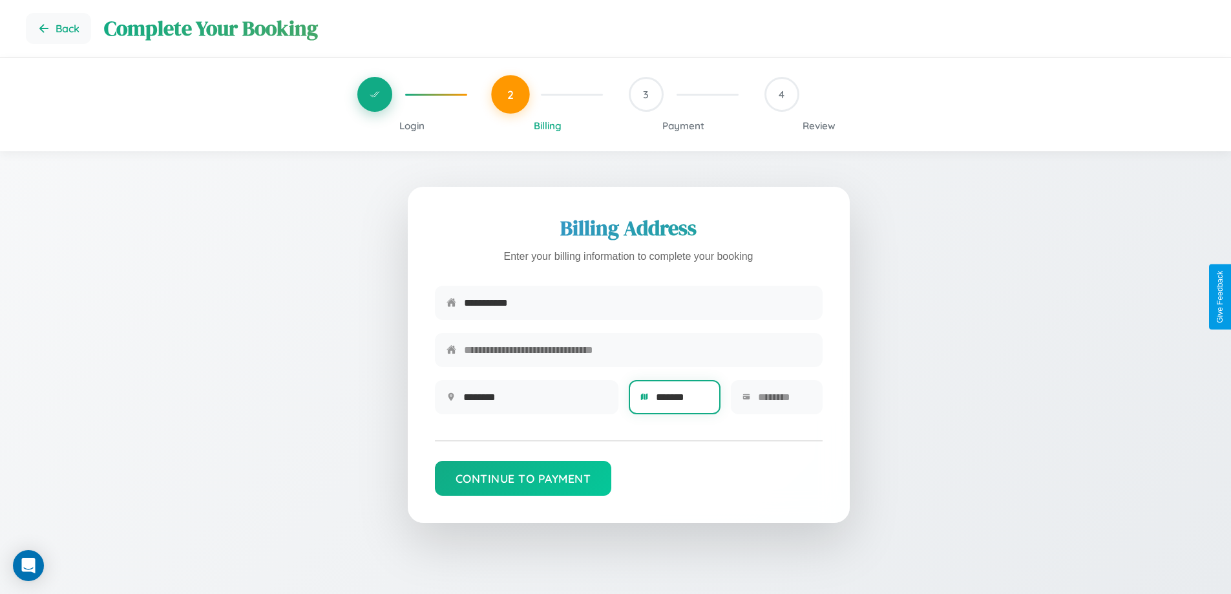
type input "*******"
click at [784, 401] on input "text" at bounding box center [784, 397] width 53 height 32
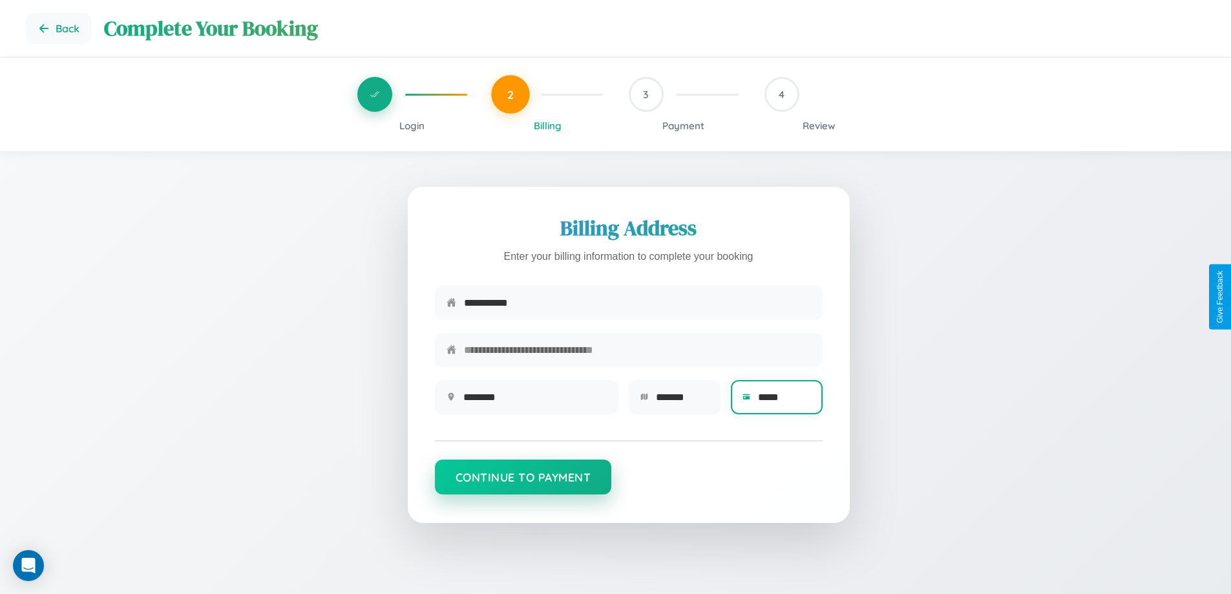
type input "*****"
click at [523, 483] on button "Continue to Payment" at bounding box center [523, 477] width 177 height 35
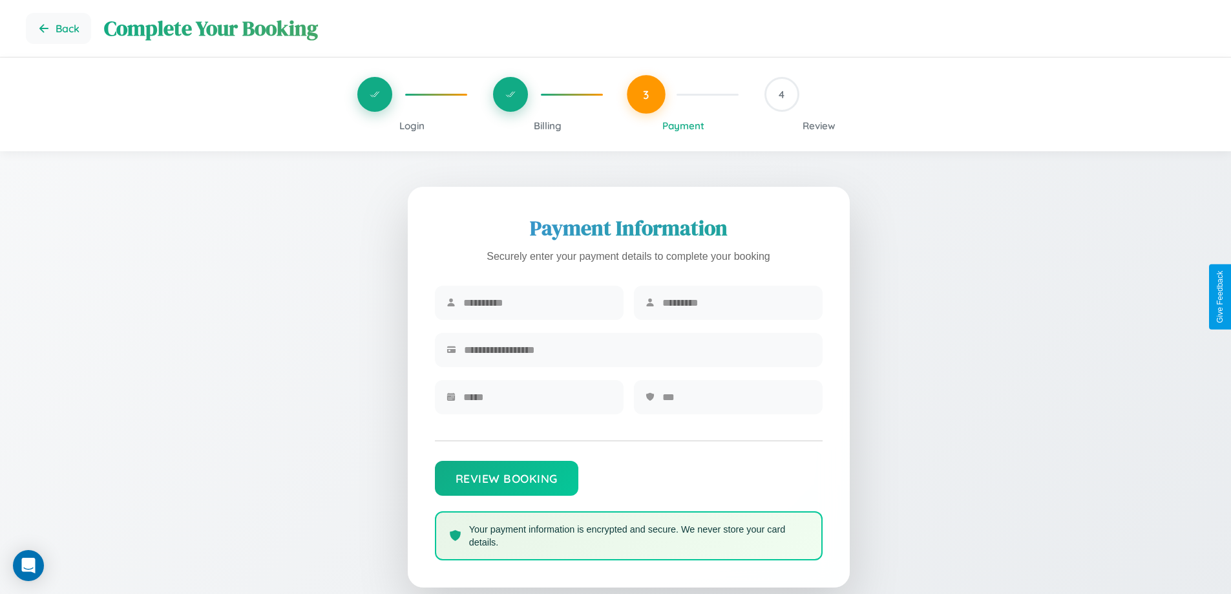
click at [537, 303] on input "text" at bounding box center [537, 303] width 149 height 32
type input "*****"
click at [736, 303] on input "text" at bounding box center [736, 303] width 149 height 32
type input "*****"
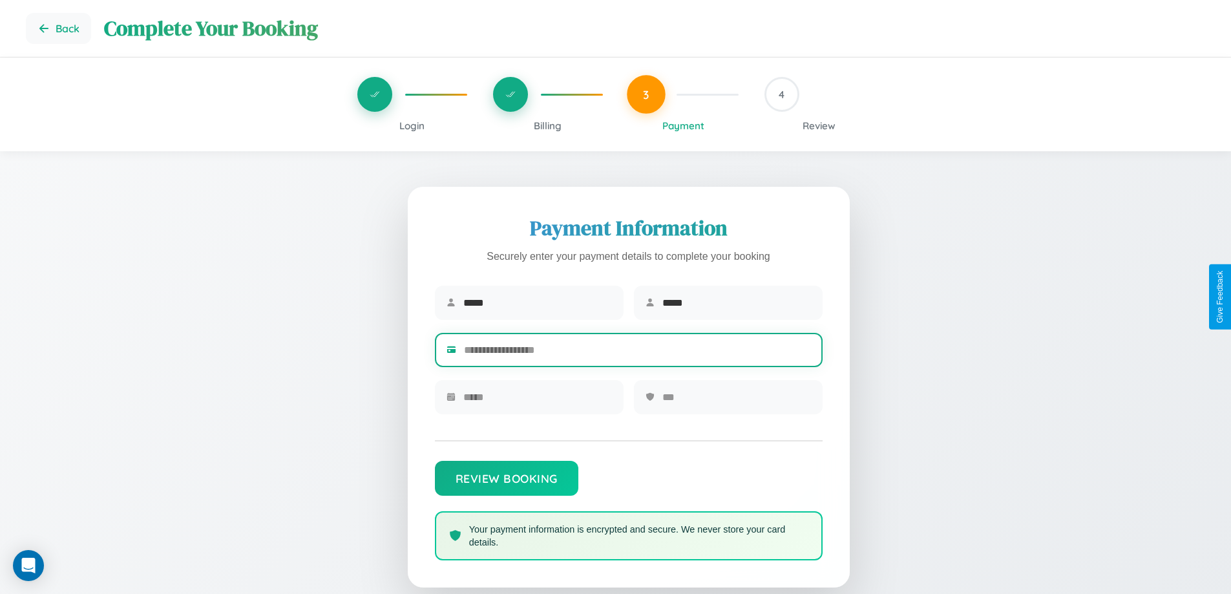
click at [637, 352] on input "text" at bounding box center [637, 350] width 347 height 32
type input "**********"
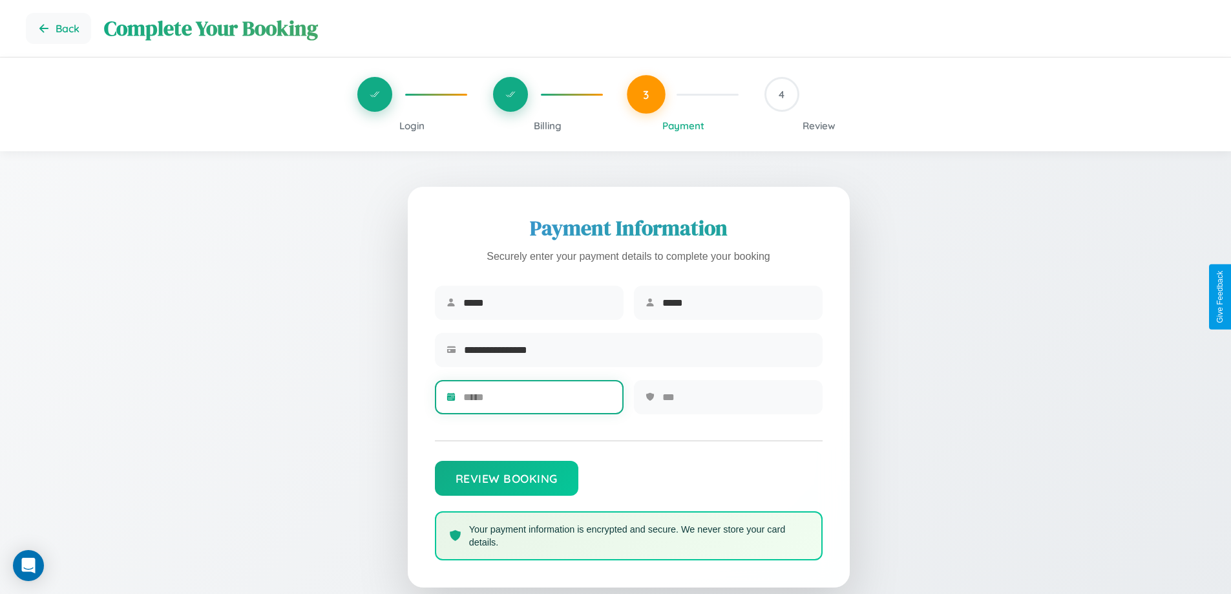
click at [537, 401] on input "text" at bounding box center [537, 397] width 149 height 32
type input "*****"
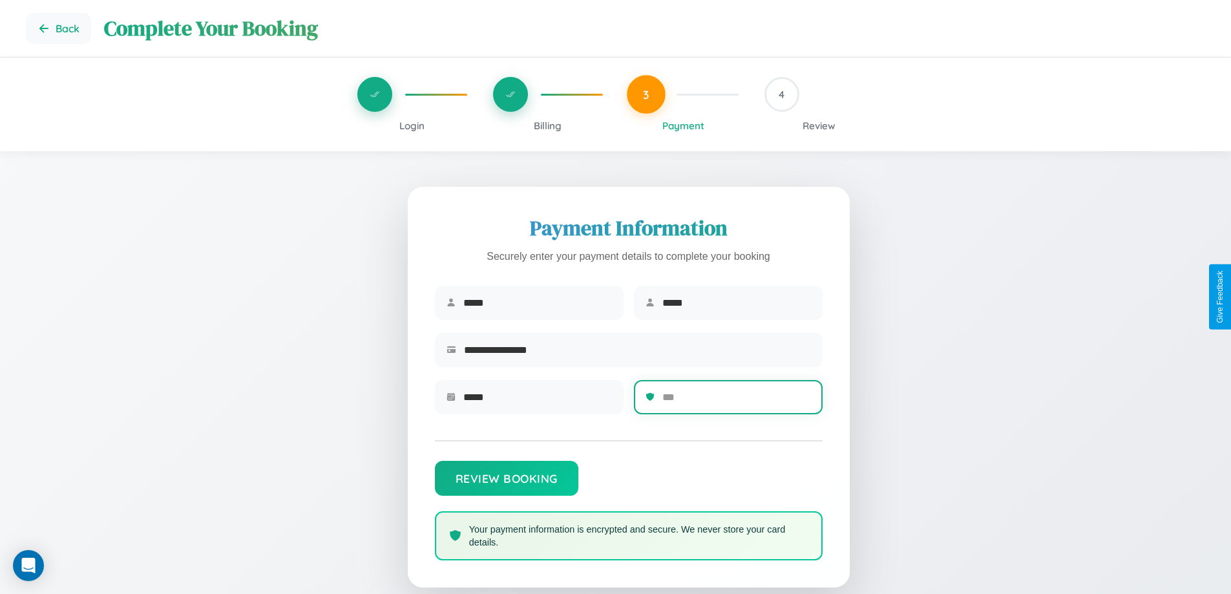
click at [736, 401] on input "text" at bounding box center [736, 397] width 149 height 32
type input "***"
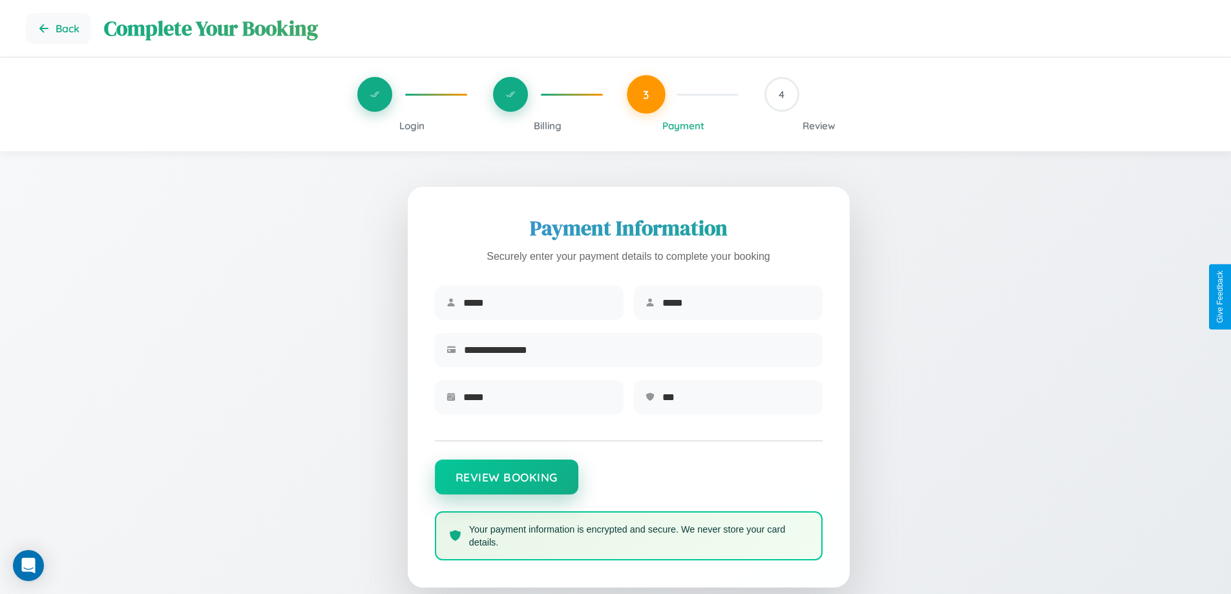
click at [506, 483] on button "Review Booking" at bounding box center [506, 477] width 143 height 35
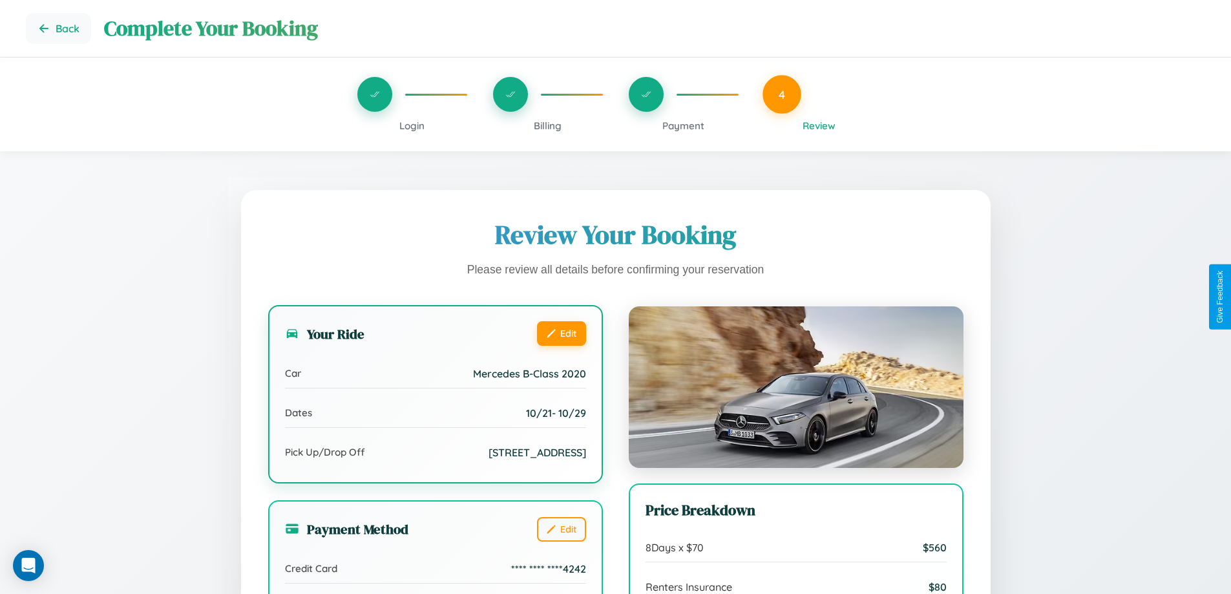
click at [561, 333] on button "Edit" at bounding box center [561, 333] width 49 height 25
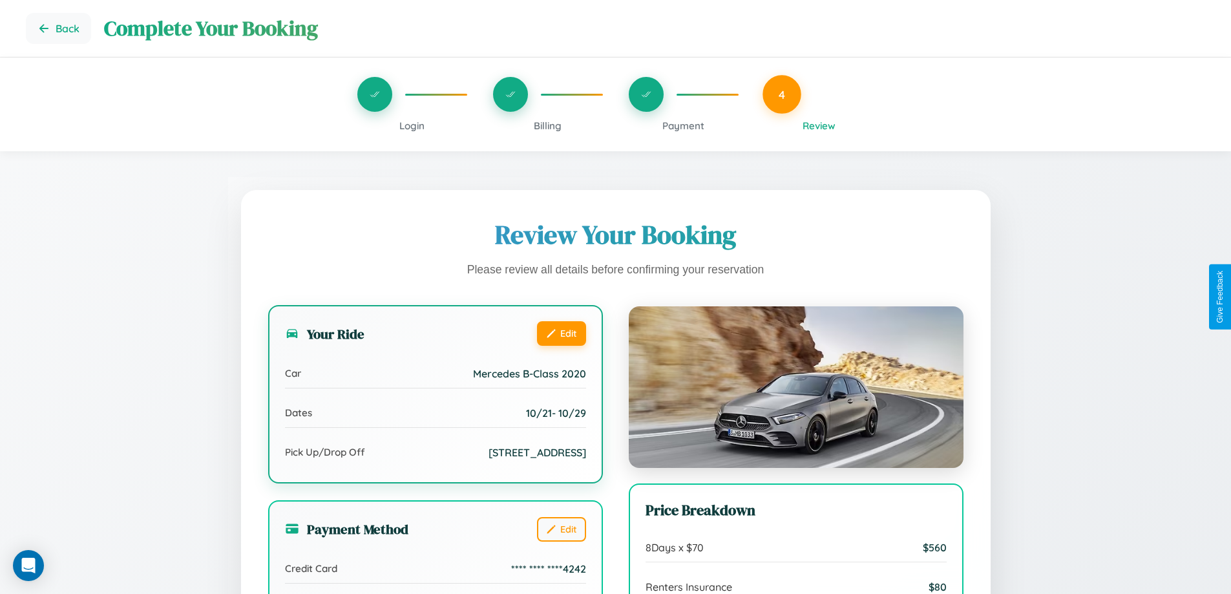
click at [561, 333] on button "Edit" at bounding box center [561, 333] width 49 height 25
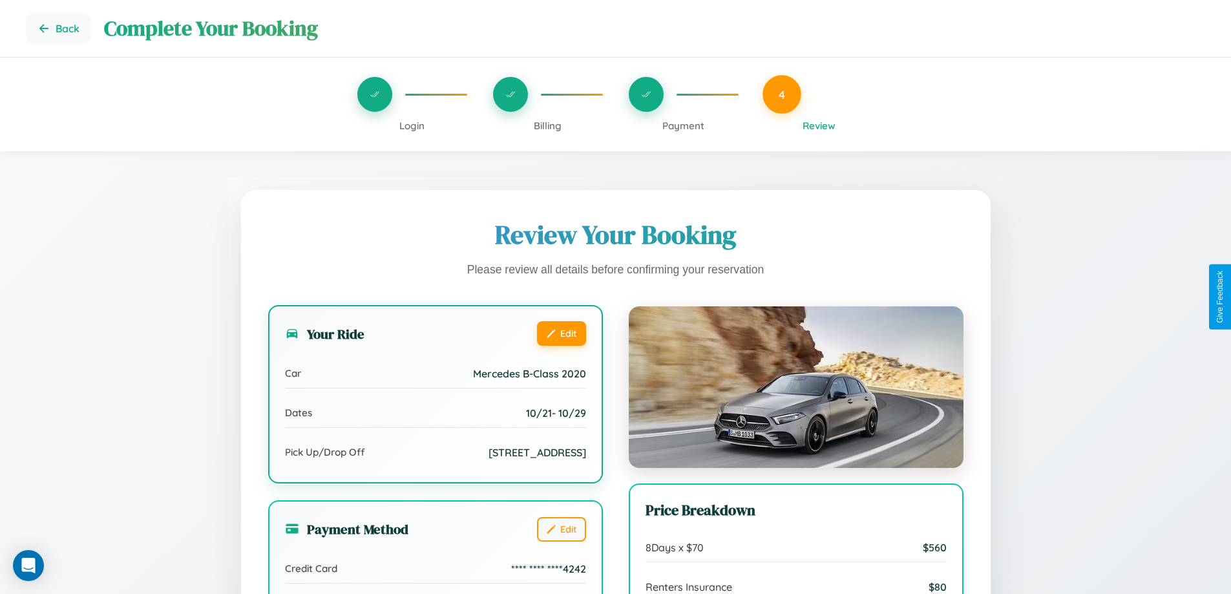
click at [561, 333] on button "Edit" at bounding box center [561, 333] width 49 height 25
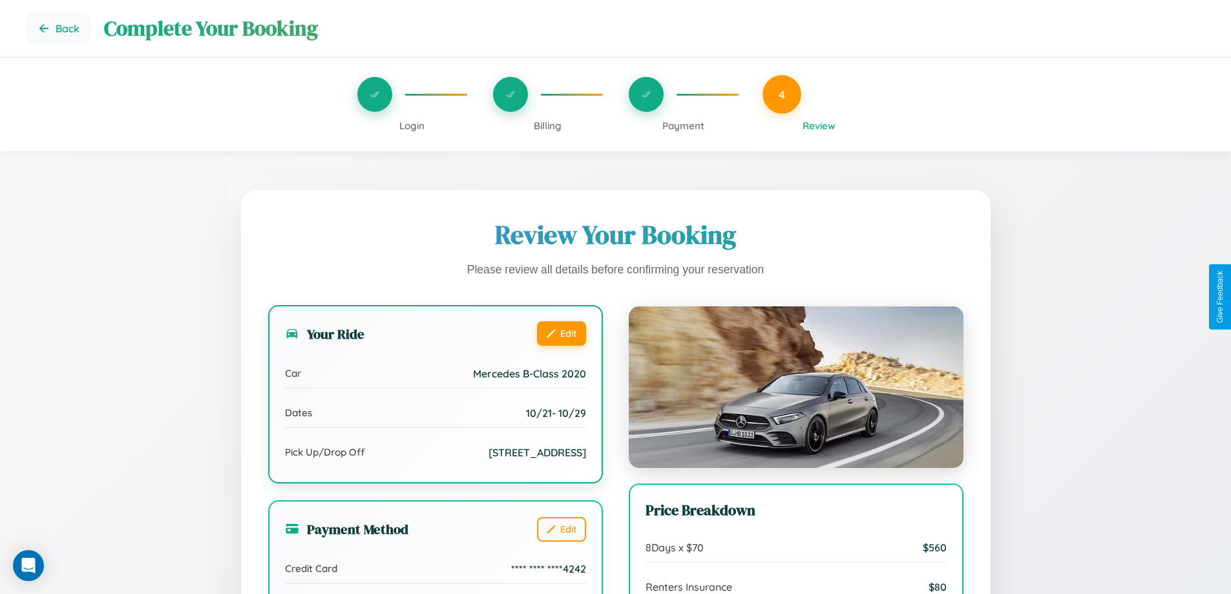
click at [561, 333] on button "Edit" at bounding box center [561, 333] width 49 height 25
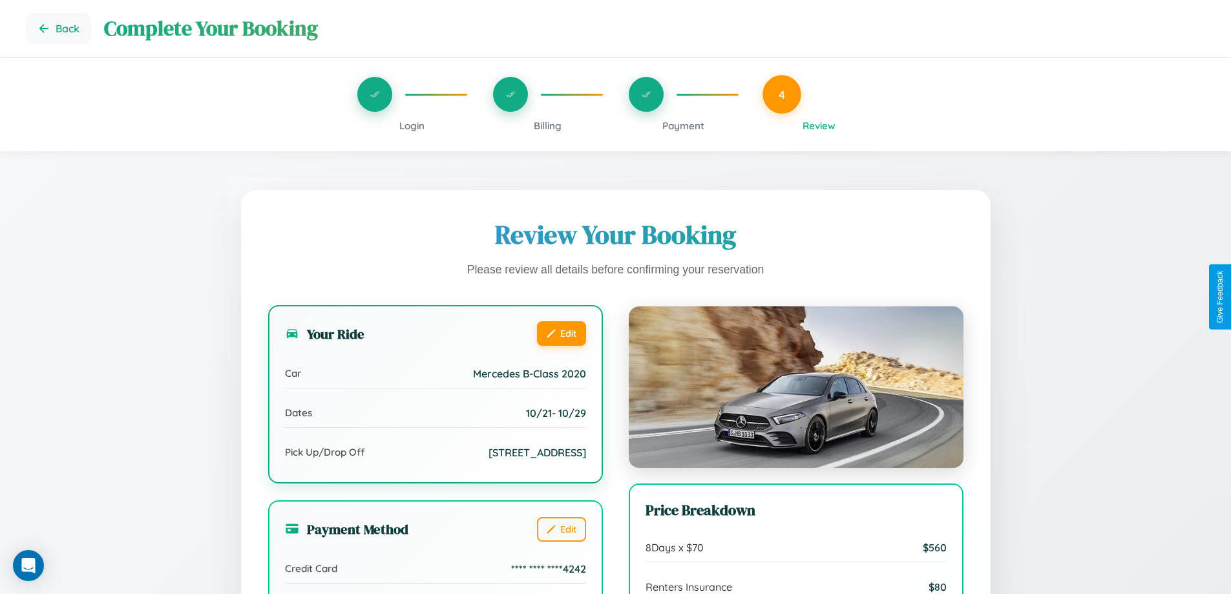
click at [561, 333] on button "Edit" at bounding box center [561, 333] width 49 height 25
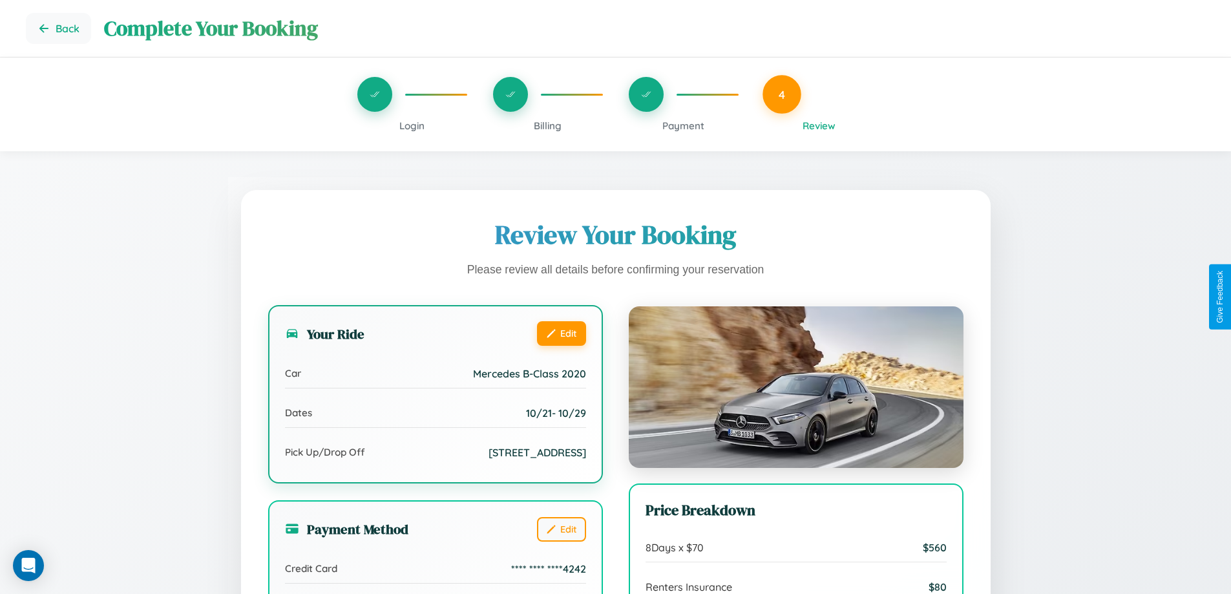
scroll to position [396, 0]
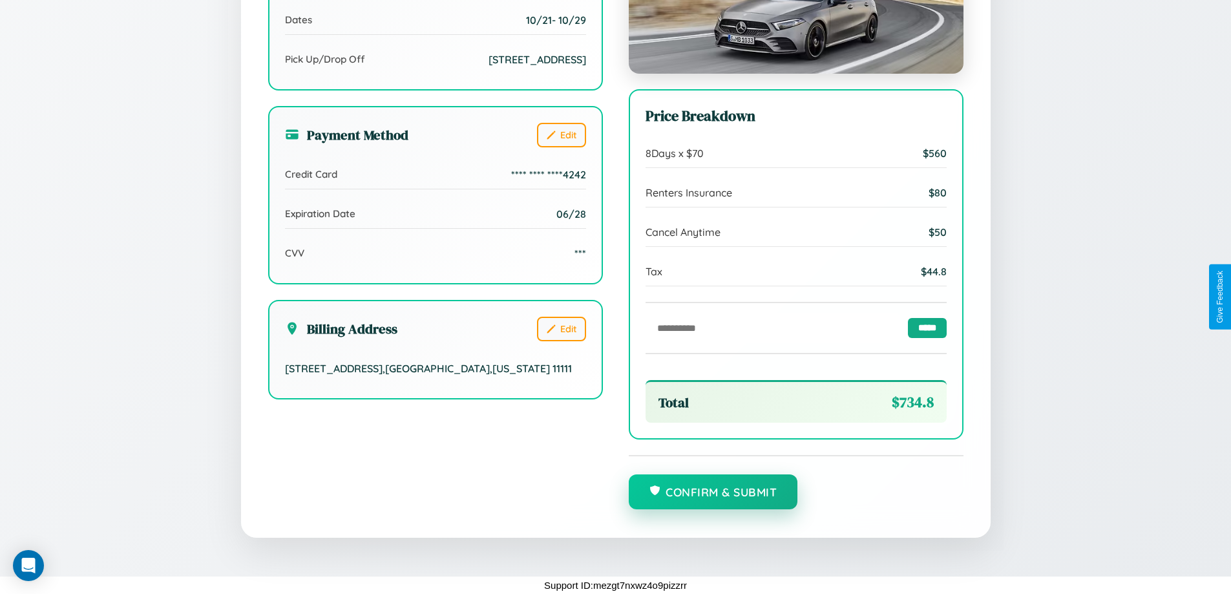
click at [713, 493] on button "Confirm & Submit" at bounding box center [713, 491] width 169 height 35
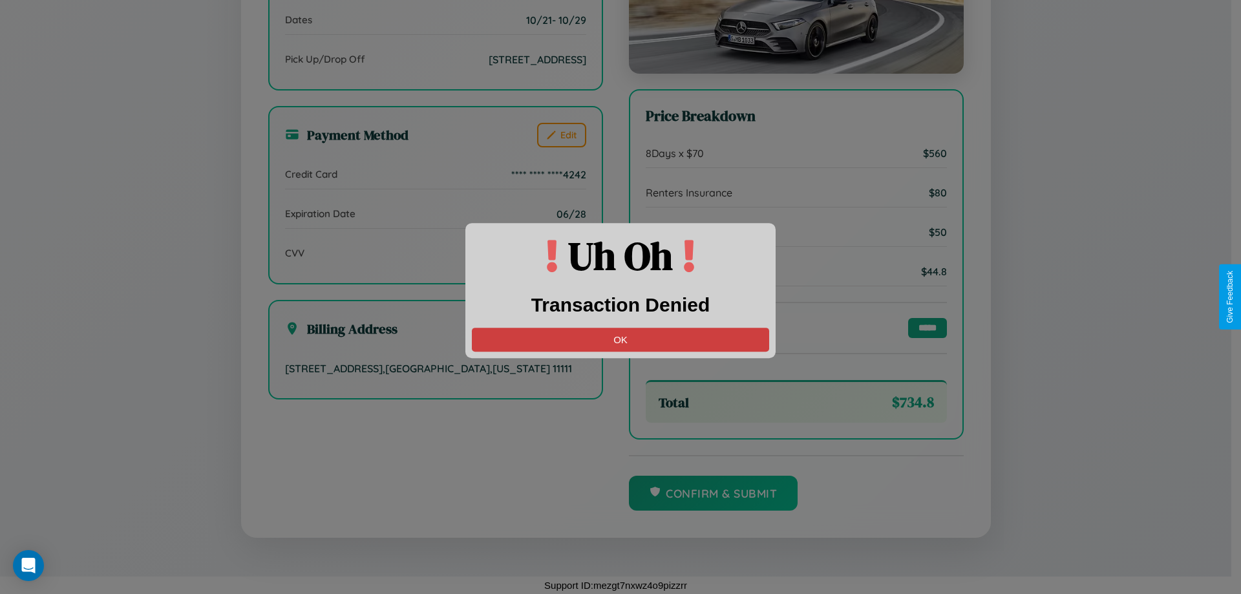
click at [620, 339] on button "OK" at bounding box center [620, 340] width 297 height 24
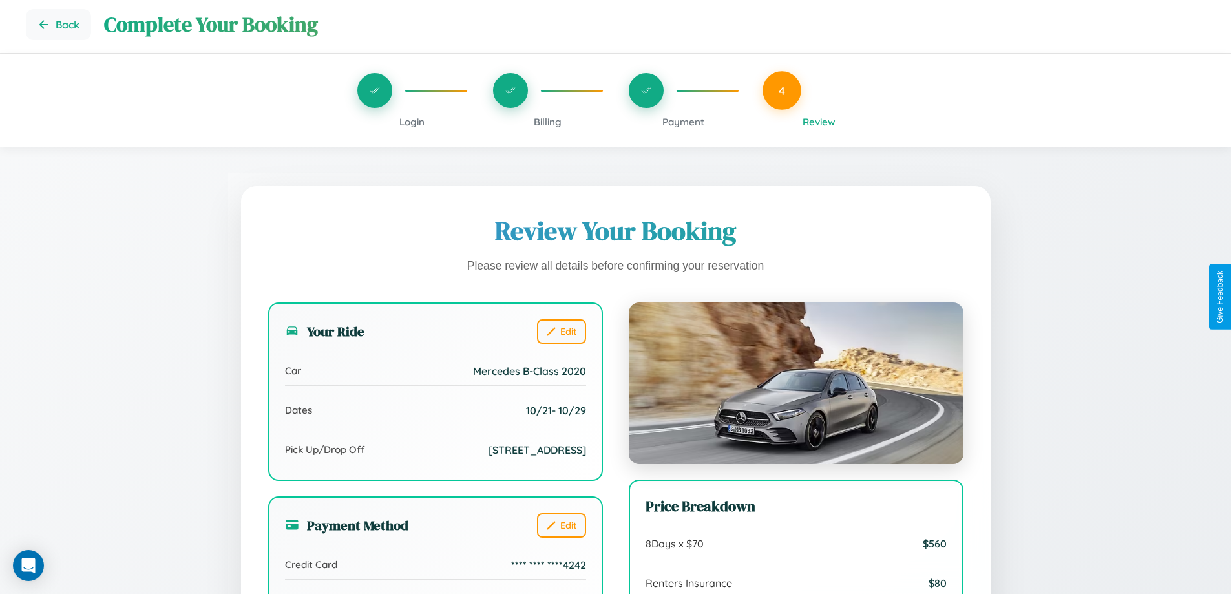
scroll to position [0, 0]
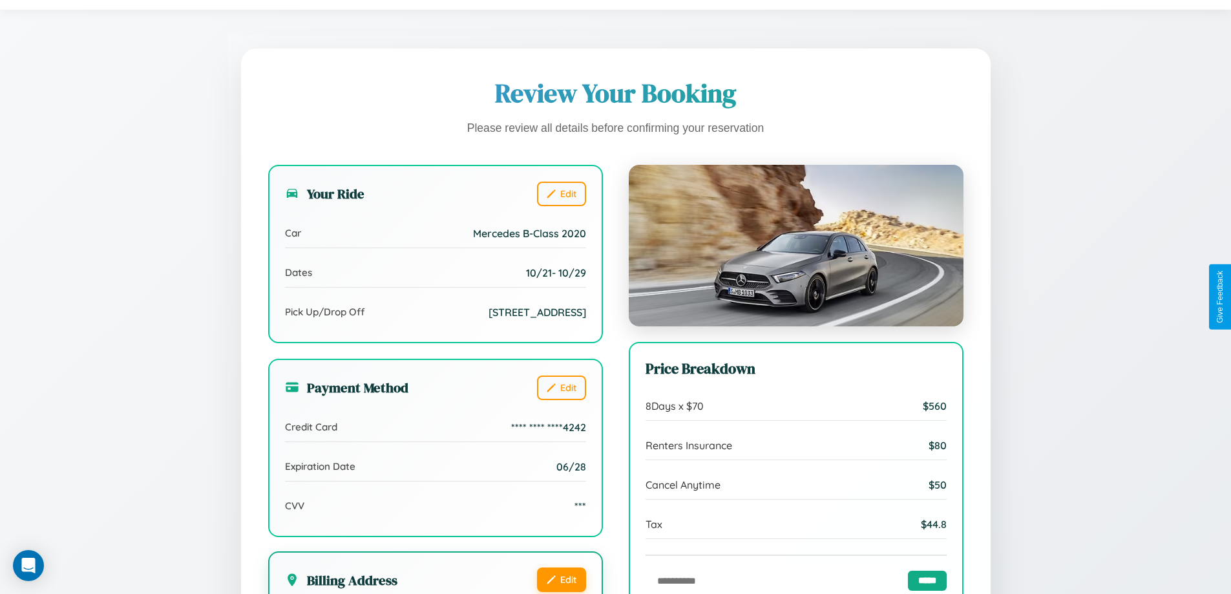
click at [561, 579] on button "Edit" at bounding box center [561, 579] width 49 height 25
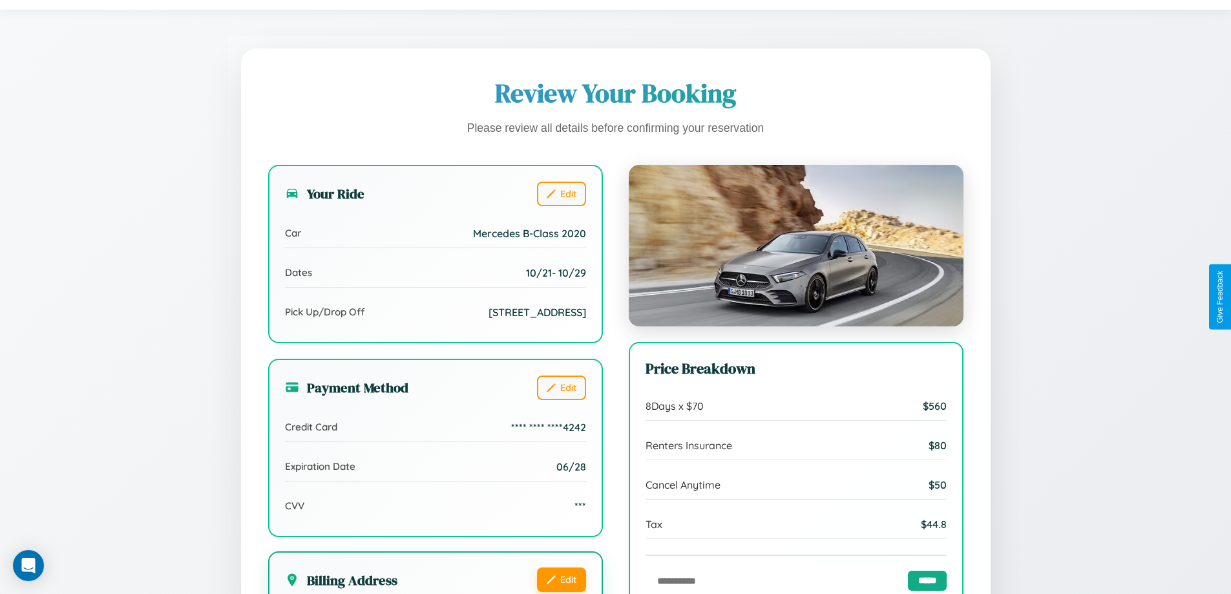
click at [561, 579] on button "Edit" at bounding box center [561, 579] width 49 height 25
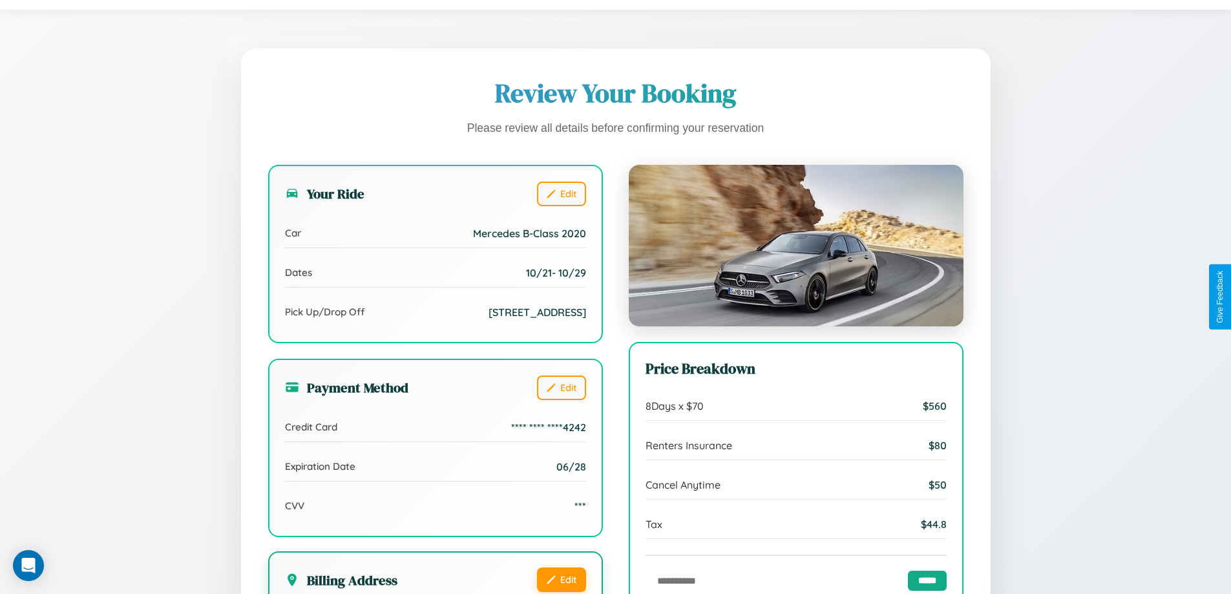
click at [561, 579] on button "Edit" at bounding box center [561, 579] width 49 height 25
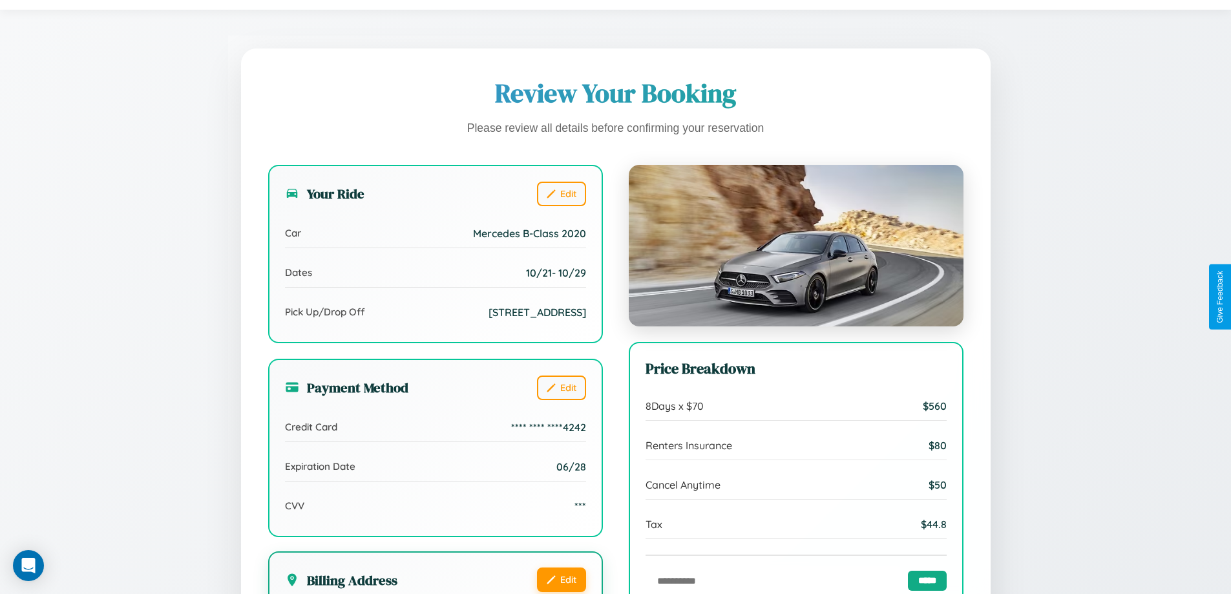
click at [561, 579] on button "Edit" at bounding box center [561, 579] width 49 height 25
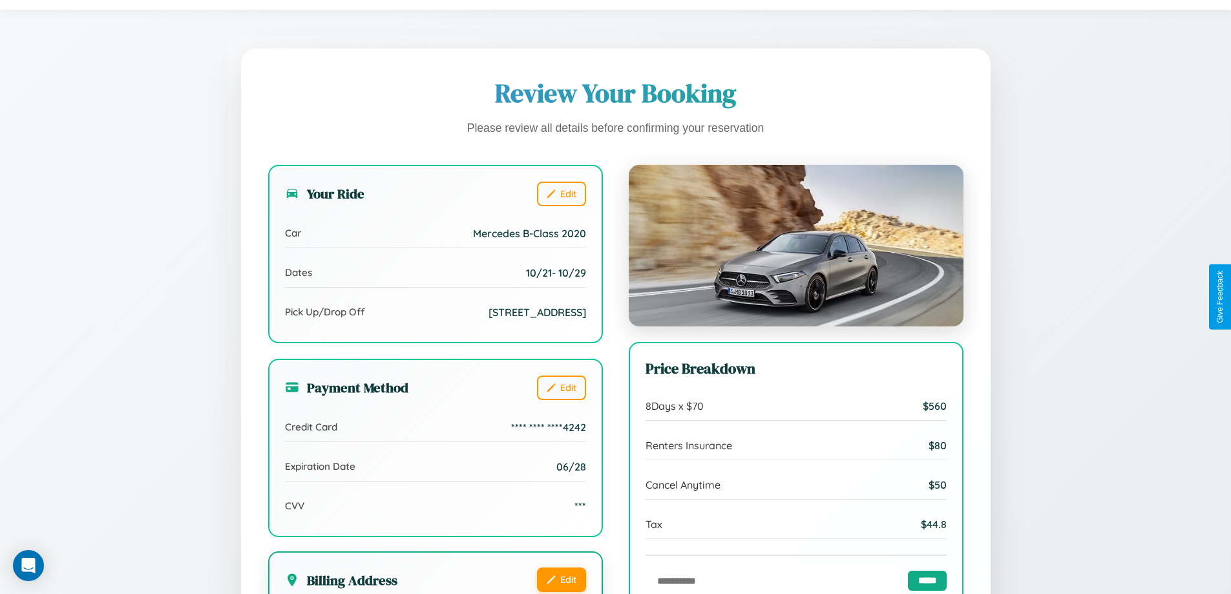
click at [561, 579] on button "Edit" at bounding box center [561, 579] width 49 height 25
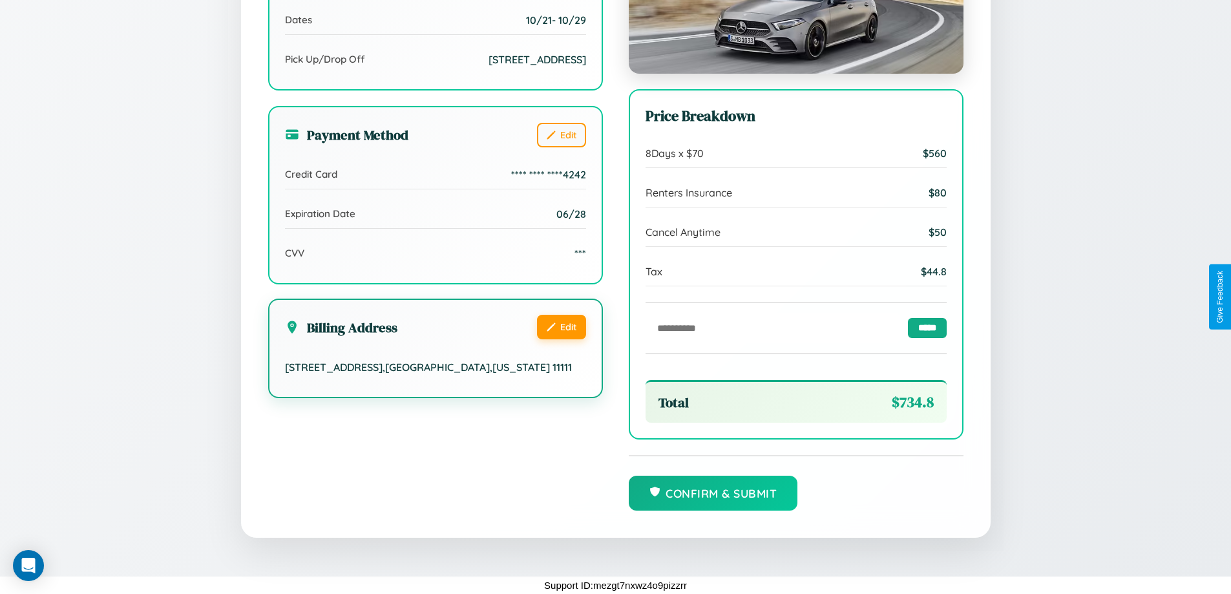
scroll to position [396, 0]
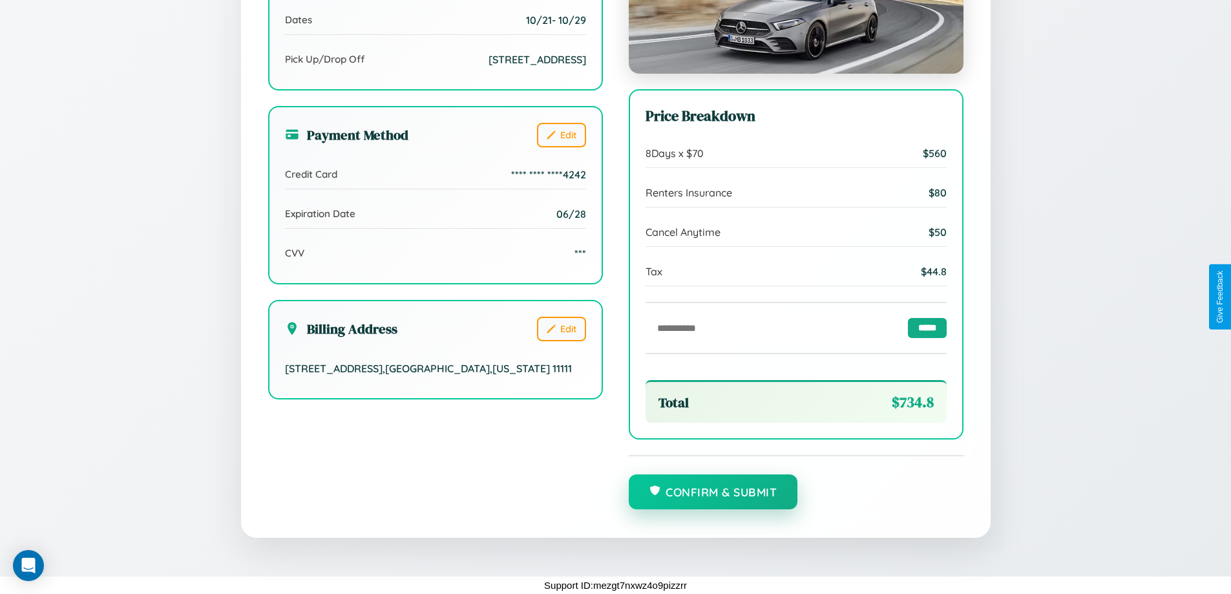
click at [713, 493] on button "Confirm & Submit" at bounding box center [713, 491] width 169 height 35
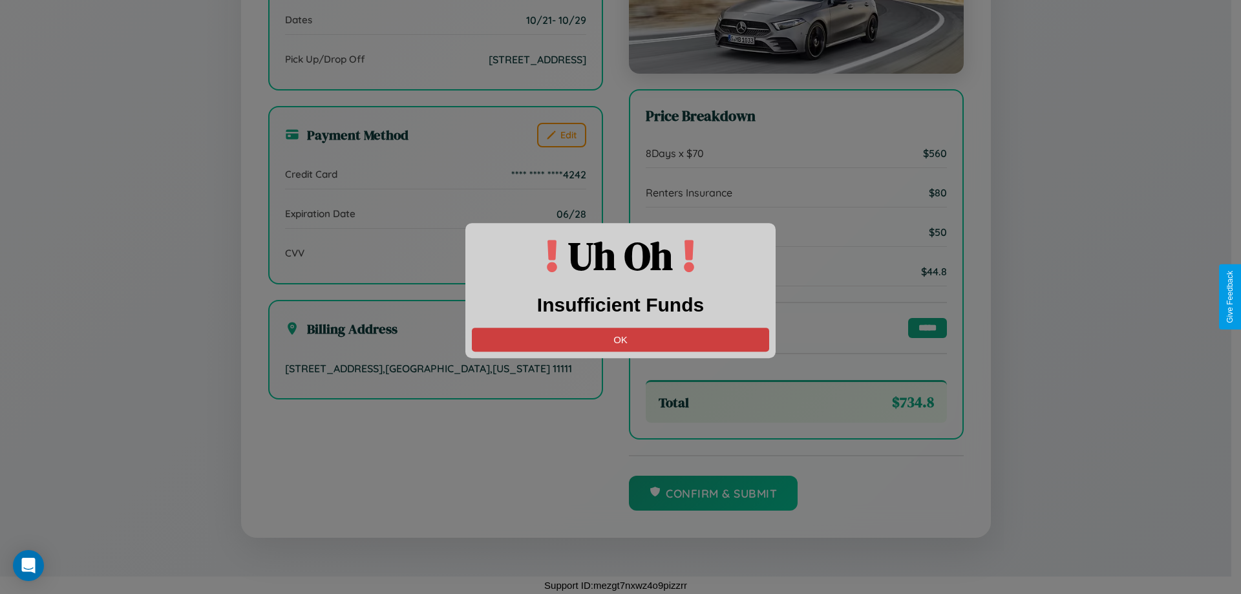
click at [620, 339] on button "OK" at bounding box center [620, 340] width 297 height 24
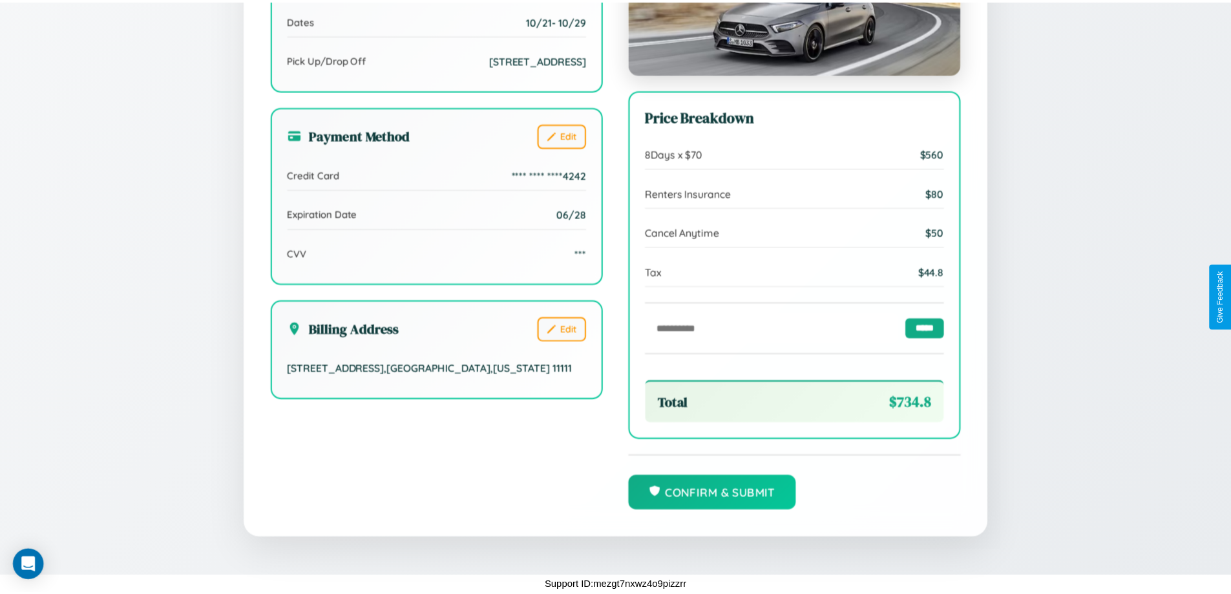
scroll to position [0, 0]
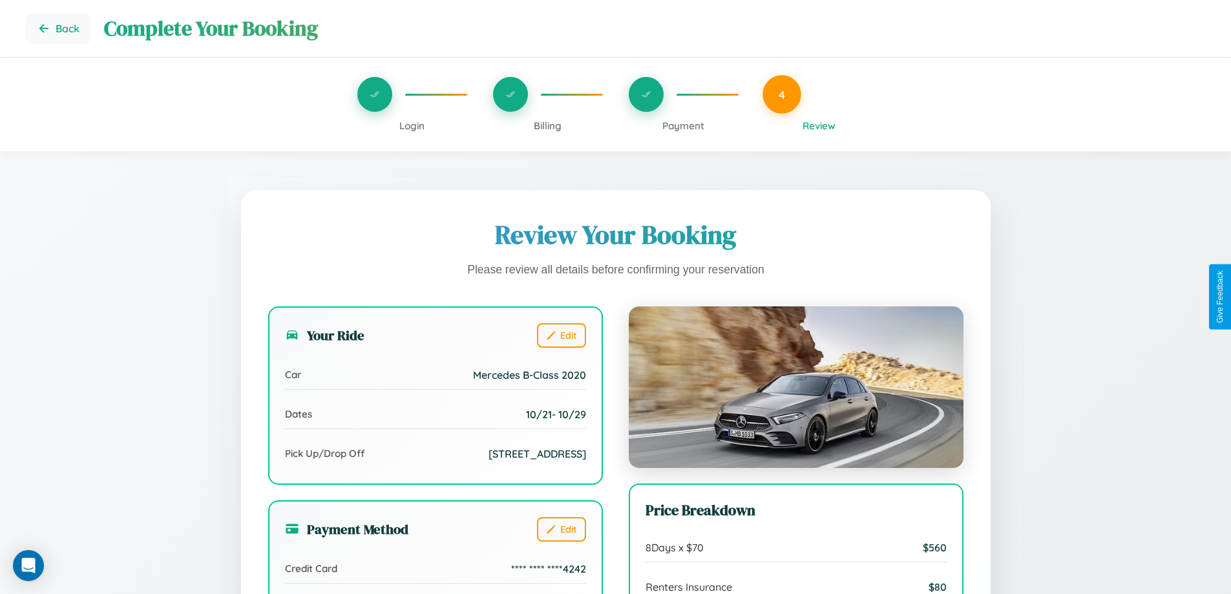
click at [547, 125] on span "Billing" at bounding box center [548, 126] width 28 height 12
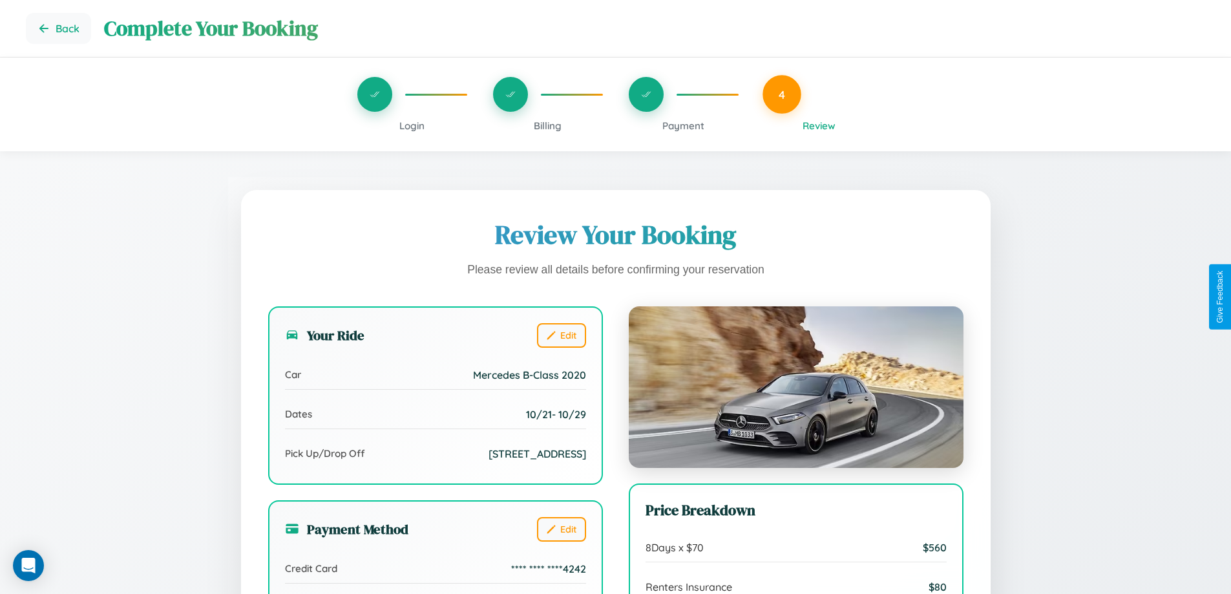
click at [547, 125] on span "Billing" at bounding box center [548, 126] width 28 height 12
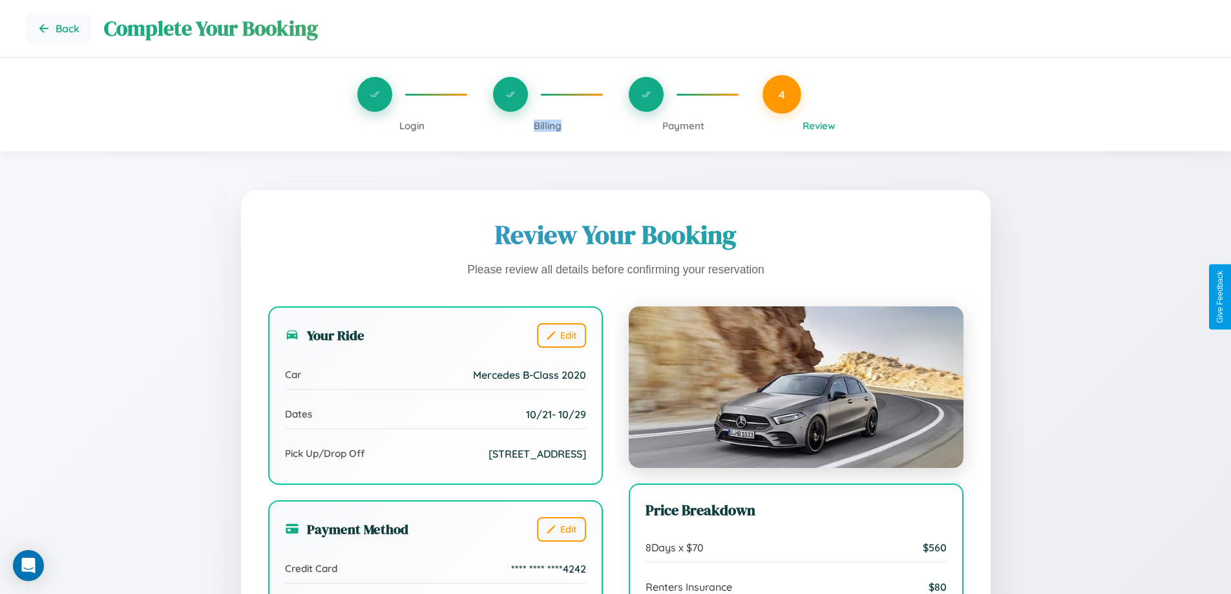
click at [547, 125] on span "Billing" at bounding box center [548, 126] width 28 height 12
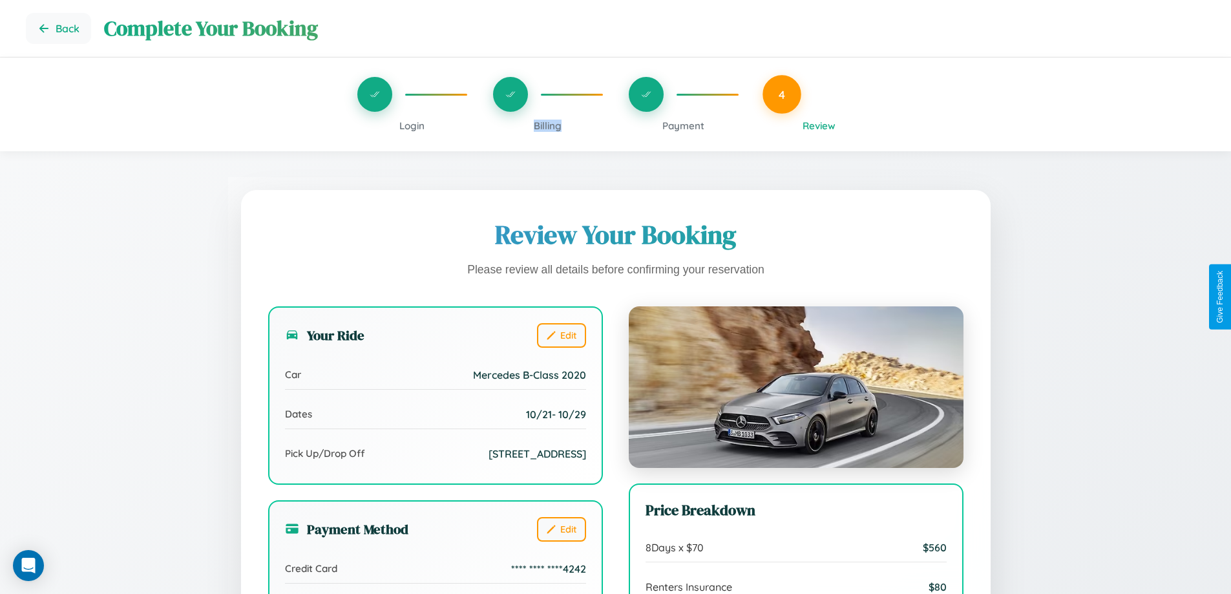
click at [547, 125] on span "Billing" at bounding box center [548, 126] width 28 height 12
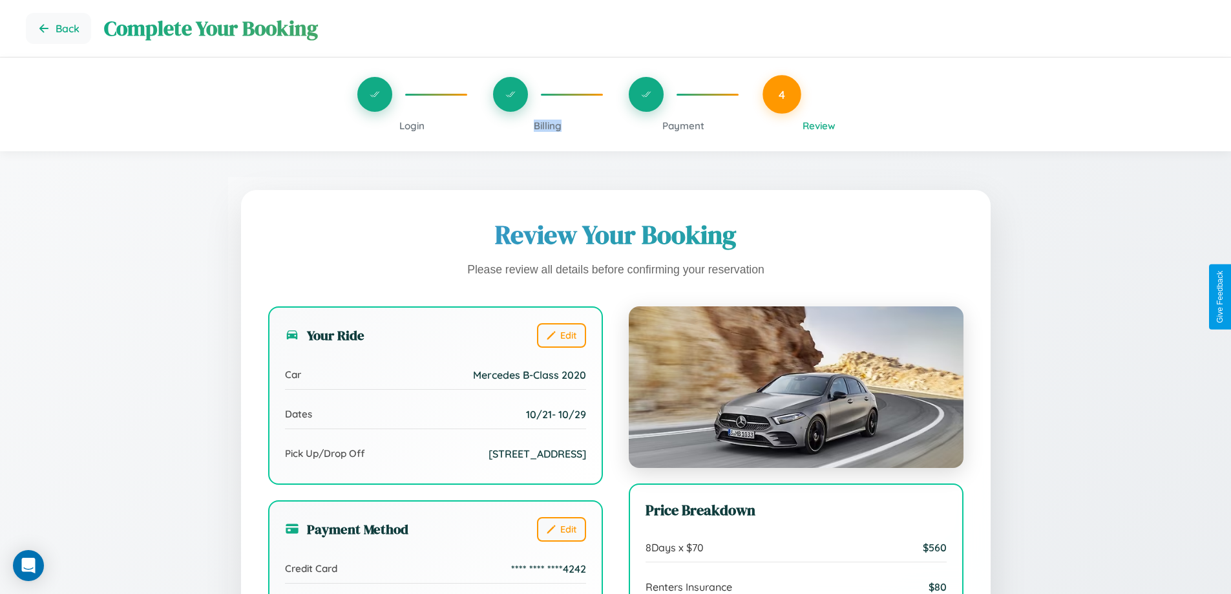
click at [547, 125] on span "Billing" at bounding box center [548, 126] width 28 height 12
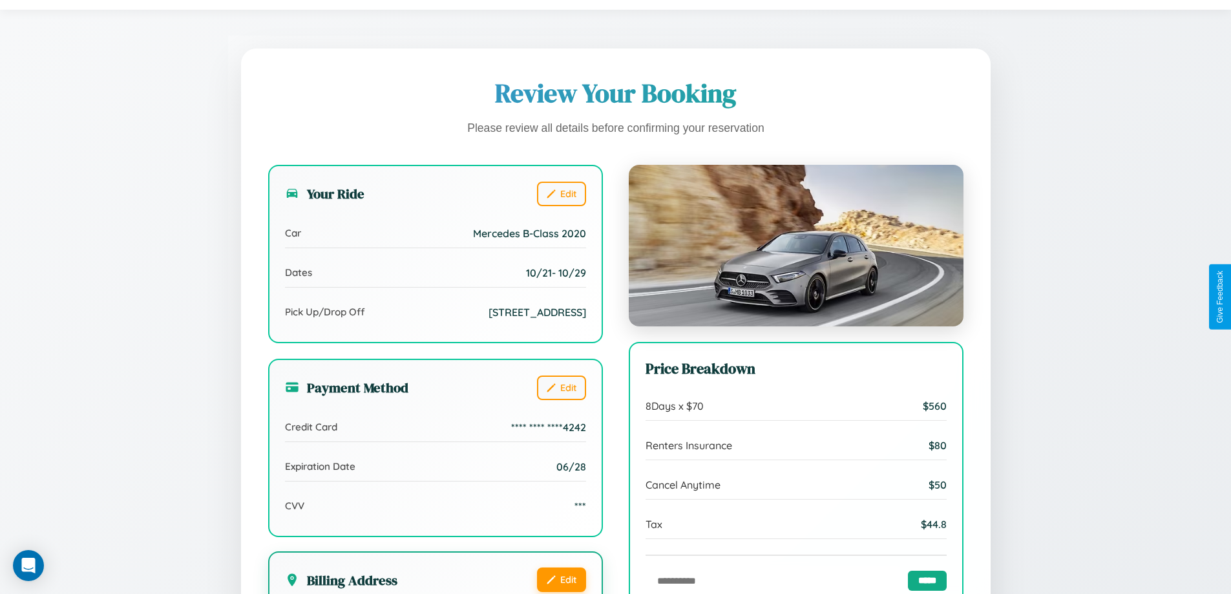
click at [561, 579] on button "Edit" at bounding box center [561, 579] width 49 height 25
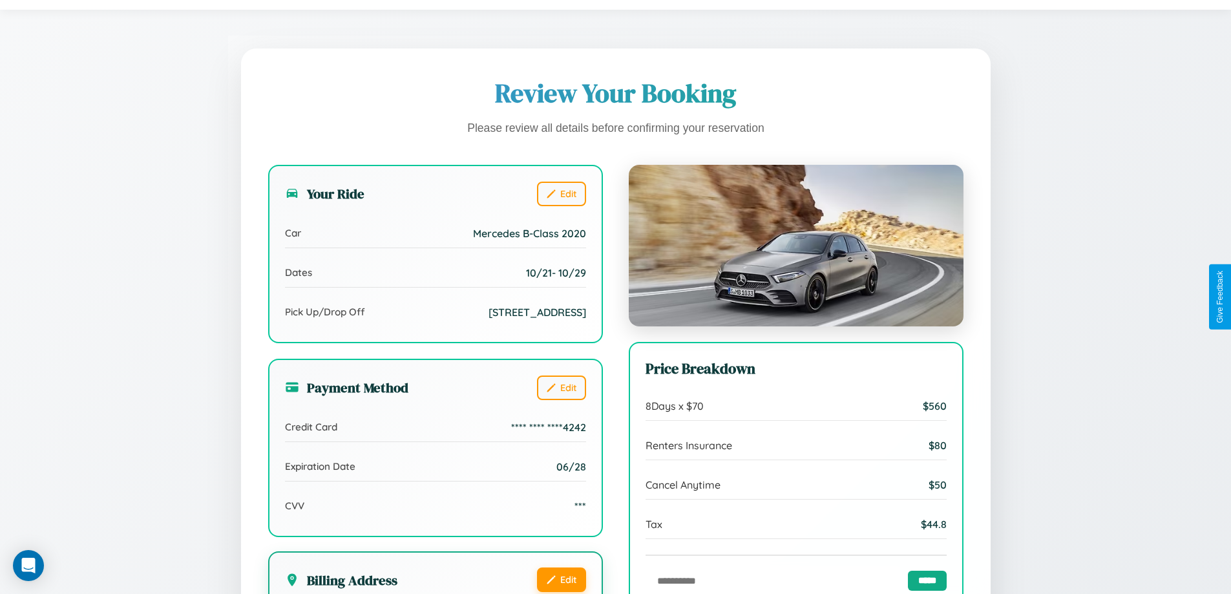
click at [561, 579] on button "Edit" at bounding box center [561, 579] width 49 height 25
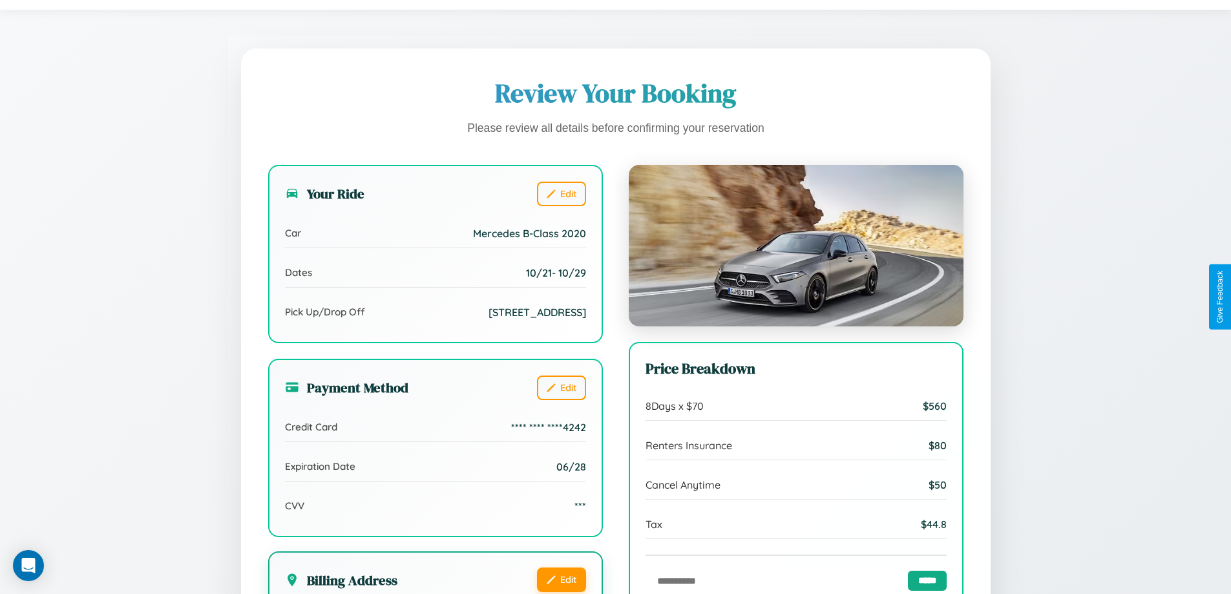
click at [561, 579] on button "Edit" at bounding box center [561, 579] width 49 height 25
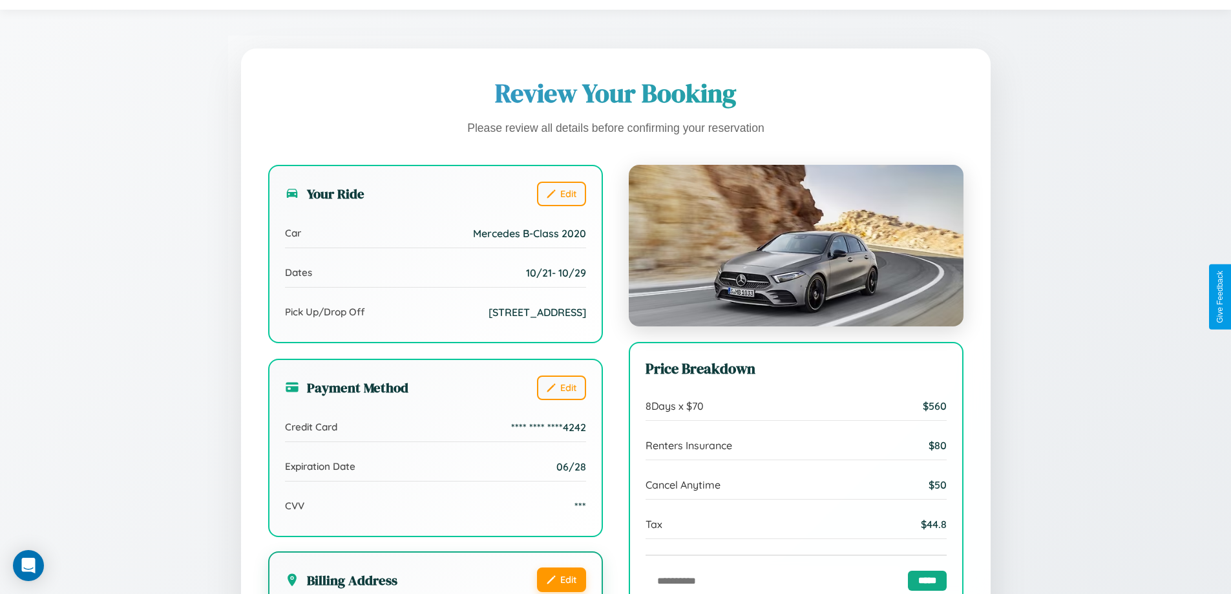
click at [561, 579] on button "Edit" at bounding box center [561, 579] width 49 height 25
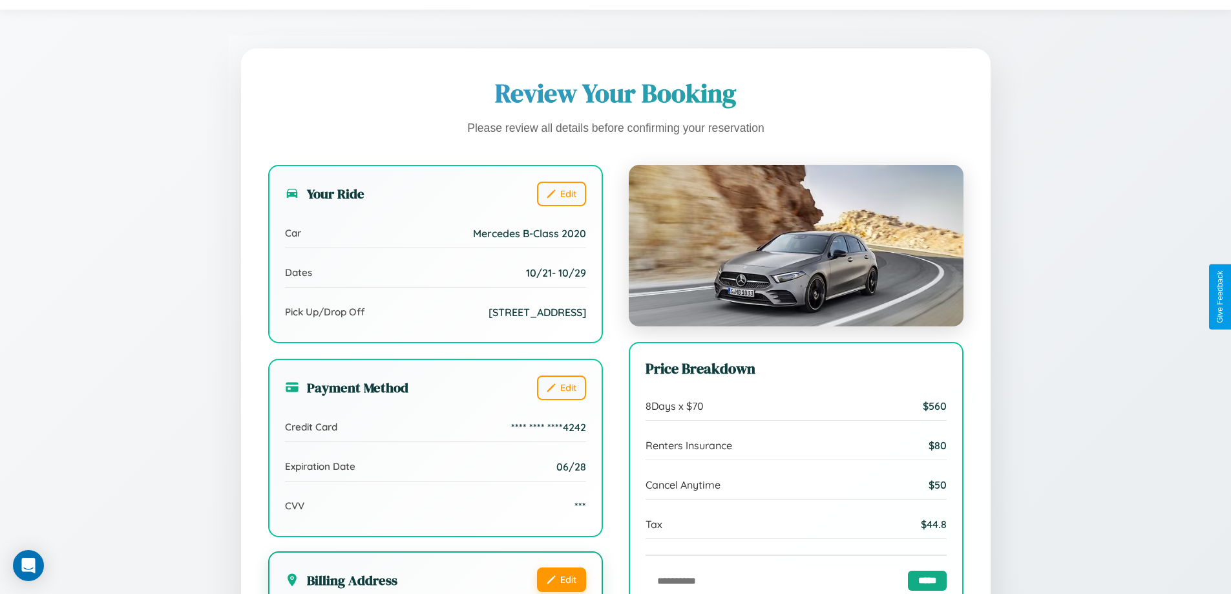
click at [561, 579] on button "Edit" at bounding box center [561, 579] width 49 height 25
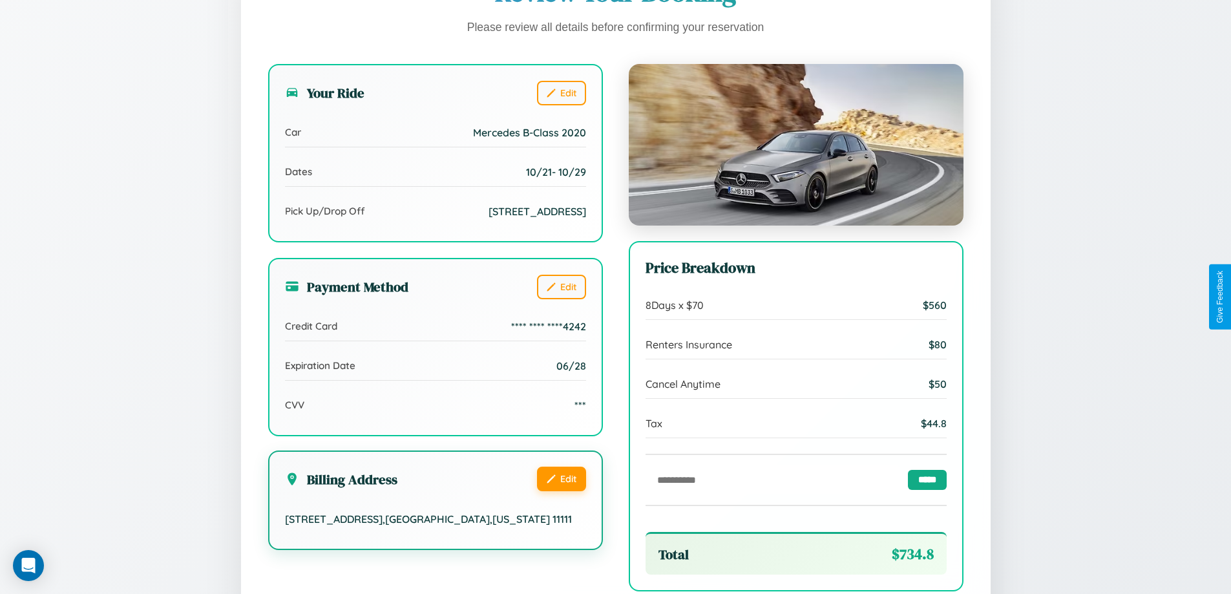
scroll to position [396, 0]
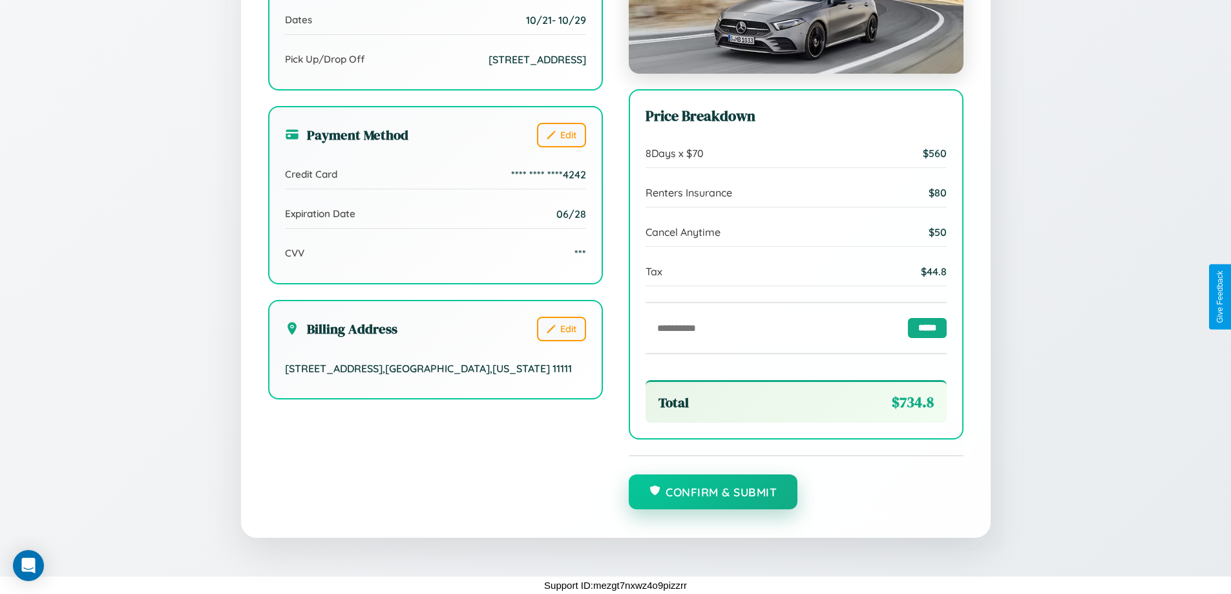
click at [713, 493] on button "Confirm & Submit" at bounding box center [713, 491] width 169 height 35
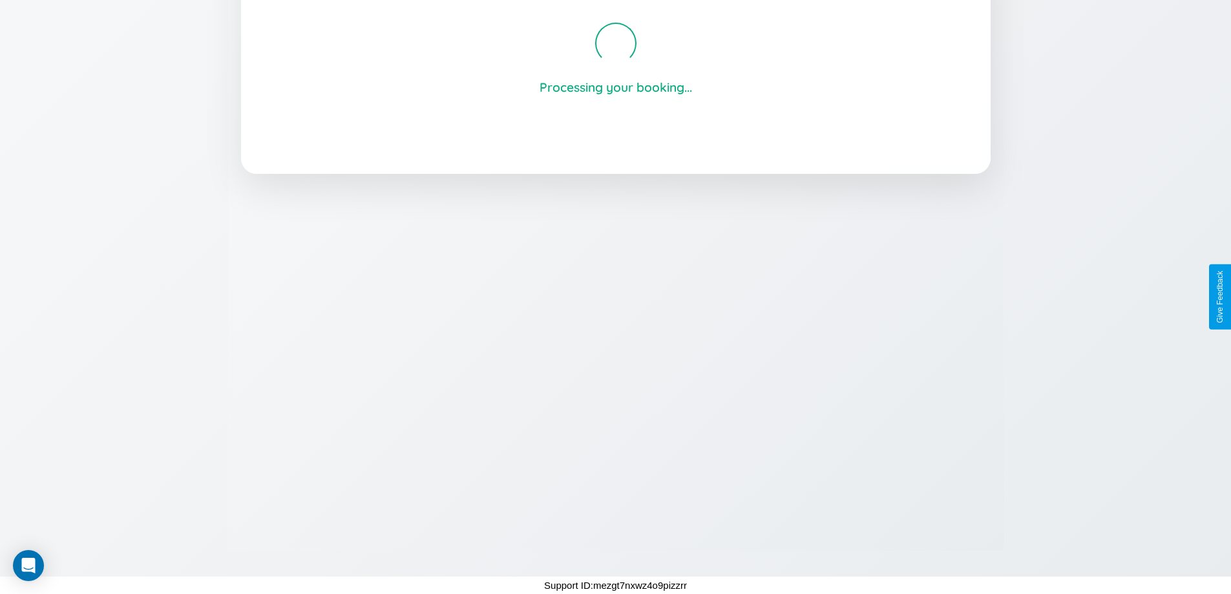
scroll to position [246, 0]
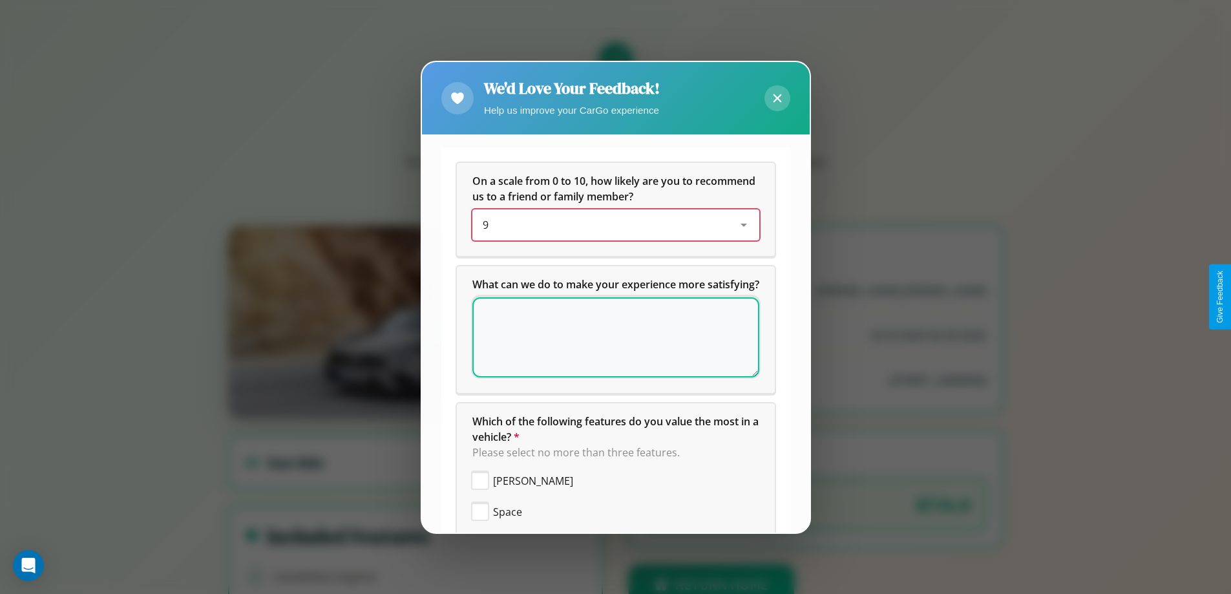
click at [611, 225] on div "9" at bounding box center [606, 225] width 246 height 16
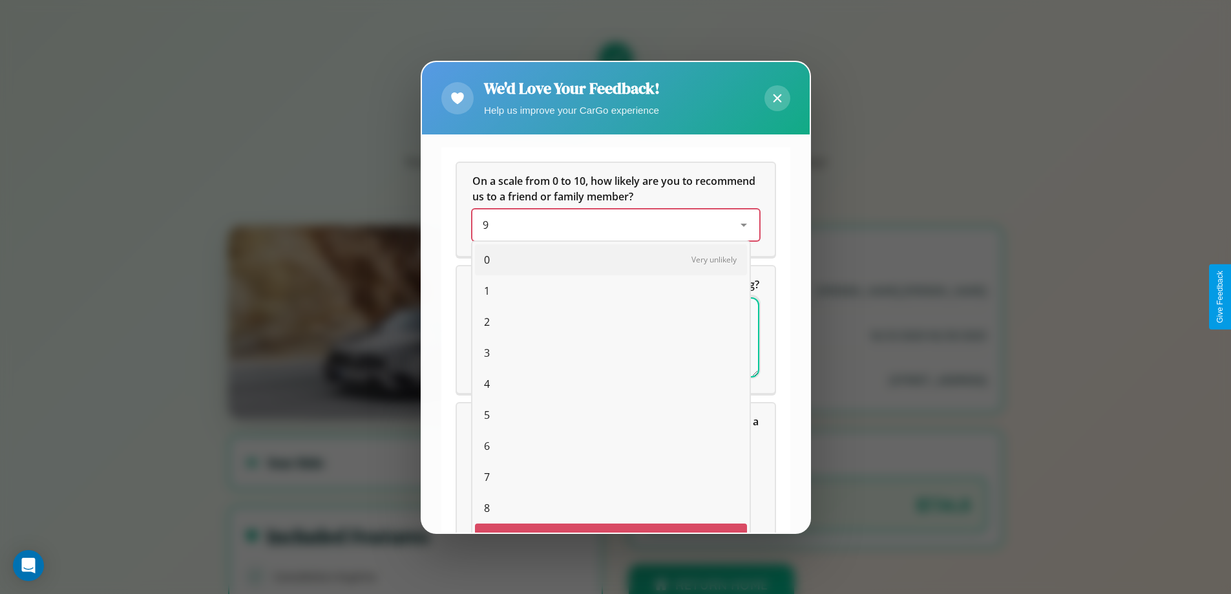
scroll to position [23, 53]
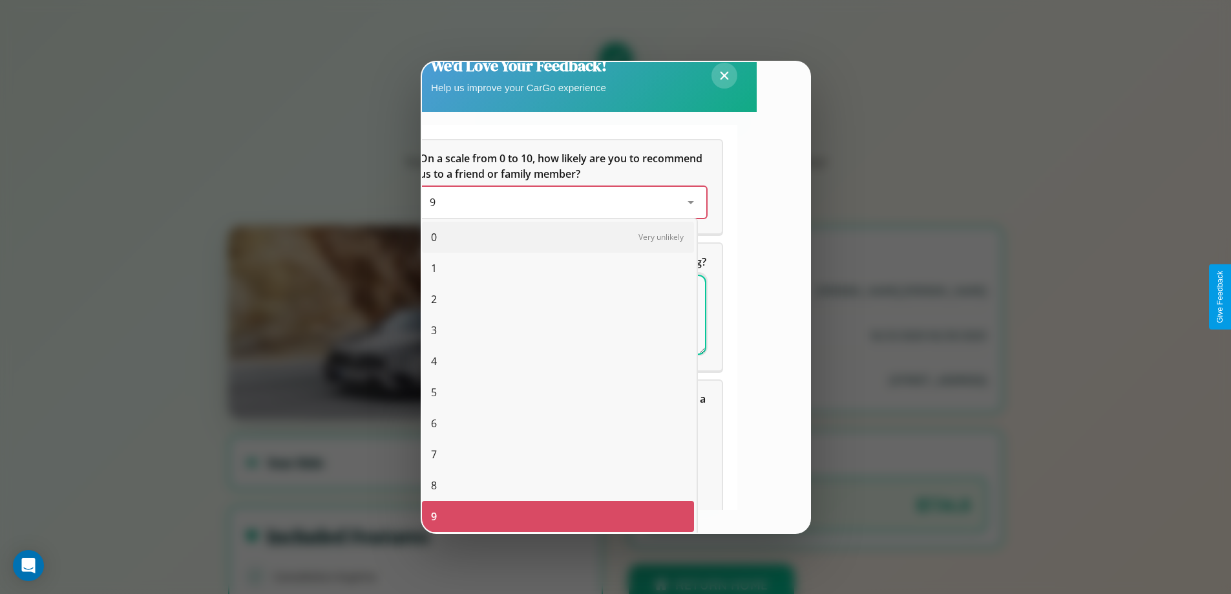
click at [434, 330] on span "3" at bounding box center [434, 331] width 6 height 16
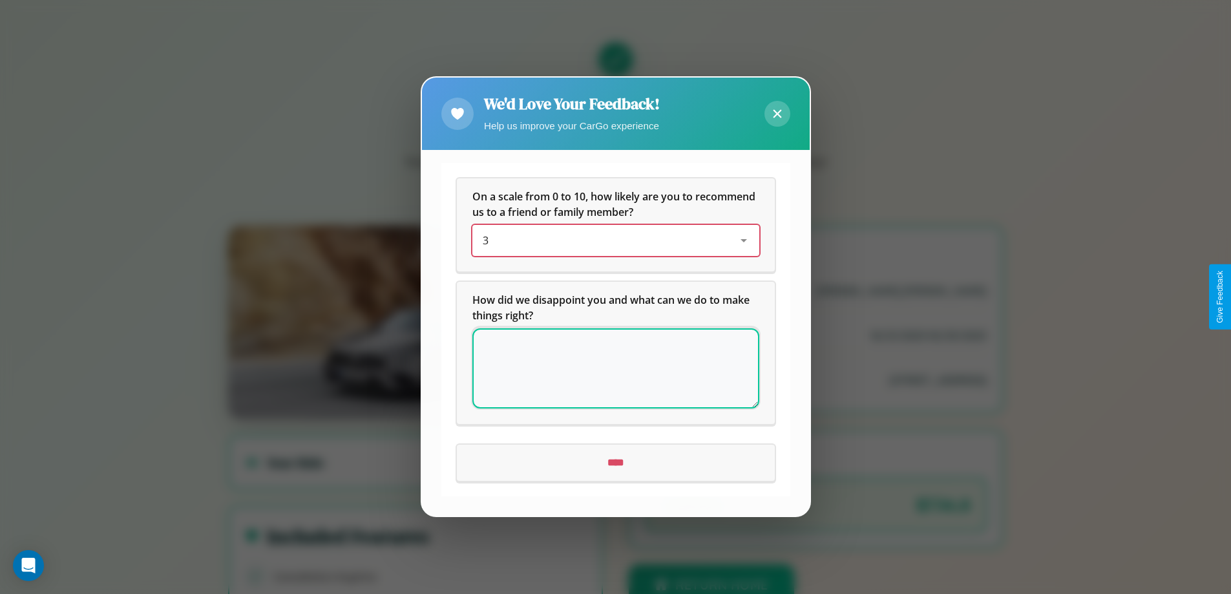
scroll to position [0, 0]
click at [777, 114] on icon at bounding box center [777, 114] width 8 height 8
